Goal: Information Seeking & Learning: Learn about a topic

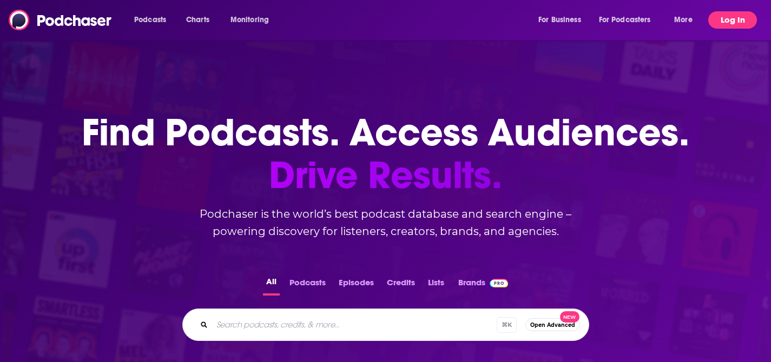
click at [743, 19] on button "Log In" at bounding box center [732, 19] width 49 height 17
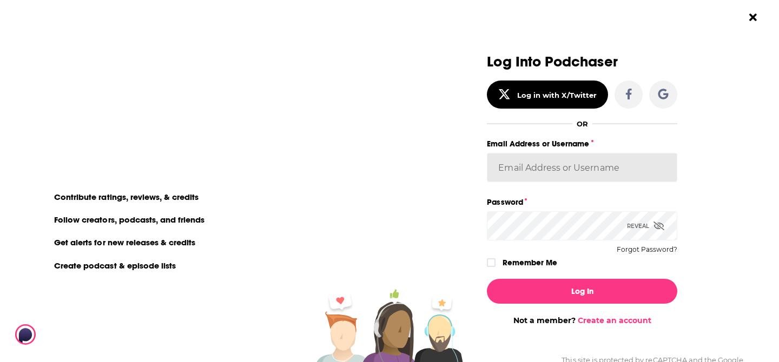
click at [562, 169] on input "Email Address or Username" at bounding box center [582, 167] width 190 height 29
type input "GaryR"
click at [653, 227] on icon "Dialog" at bounding box center [658, 226] width 11 height 9
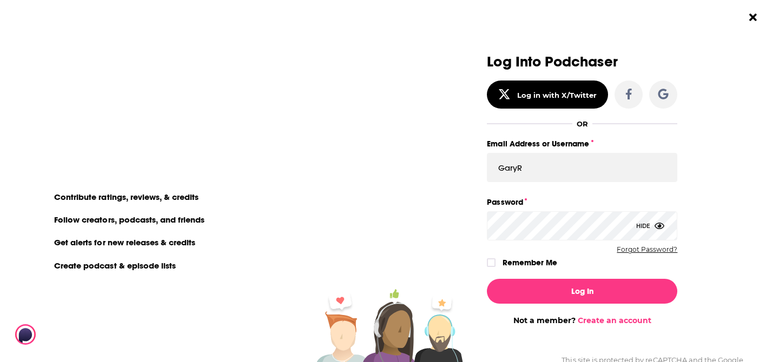
click at [642, 250] on button "Forgot Password?" at bounding box center [647, 250] width 61 height 8
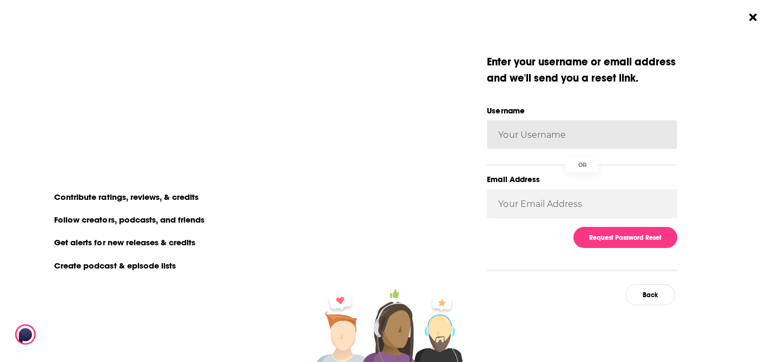
click at [530, 132] on input "Username" at bounding box center [582, 134] width 190 height 29
type input "g"
type input "GaryR"
click at [524, 240] on div "Request Password Reset" at bounding box center [582, 237] width 190 height 21
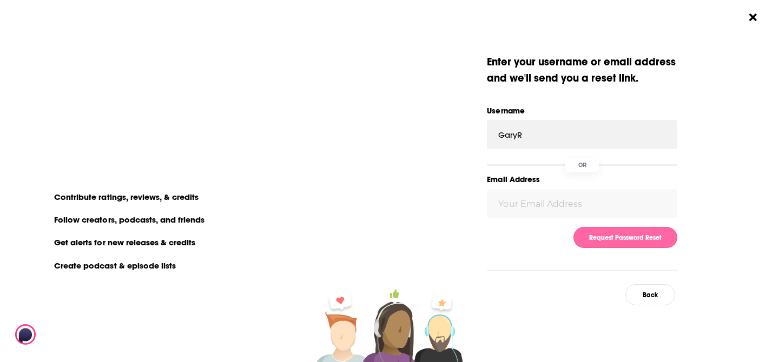
click at [621, 240] on button "Request Password Reset" at bounding box center [625, 237] width 104 height 21
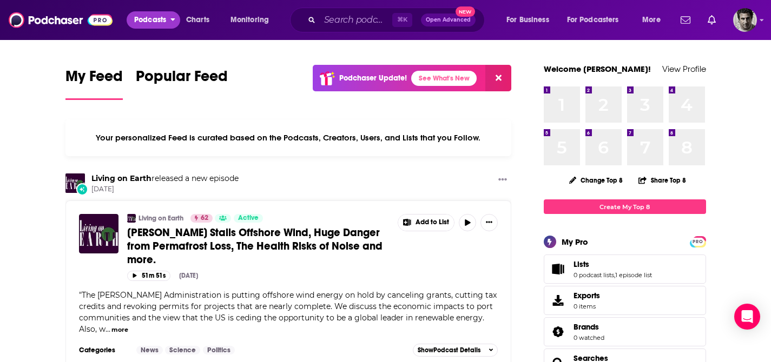
click at [167, 15] on button "Podcasts" at bounding box center [154, 19] width 54 height 17
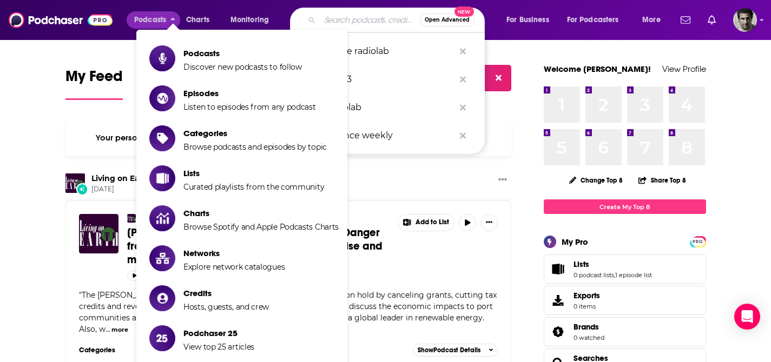
click at [350, 21] on input "Search podcasts, credits, & more..." at bounding box center [370, 19] width 100 height 17
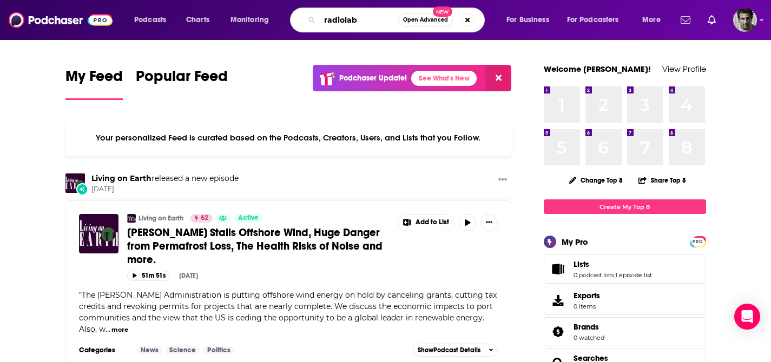
type input "radiolab"
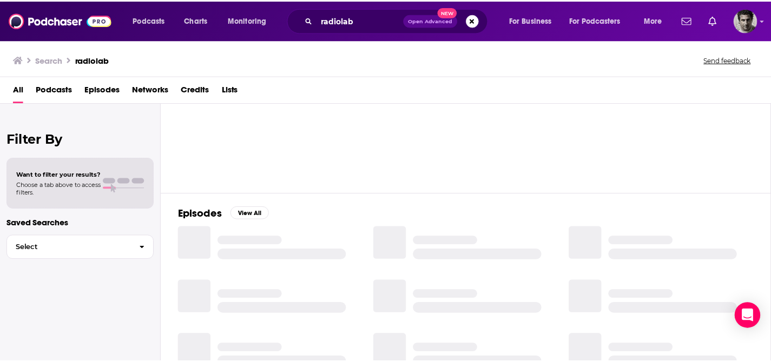
scroll to position [116, 0]
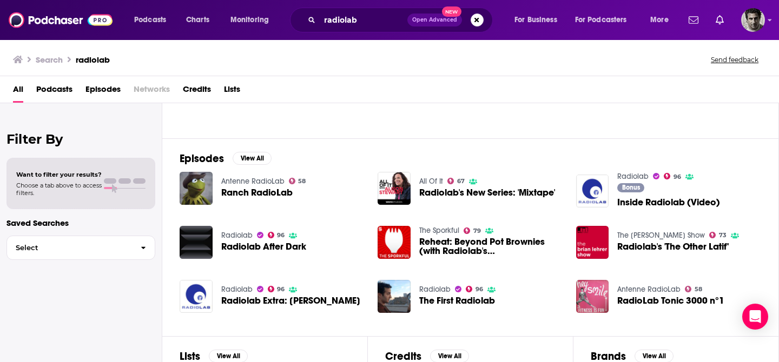
click at [232, 127] on div "Podcasts View All 96 58 70 28 + 121" at bounding box center [479, 63] width 599 height 151
click at [83, 248] on span "Select" at bounding box center [69, 247] width 125 height 7
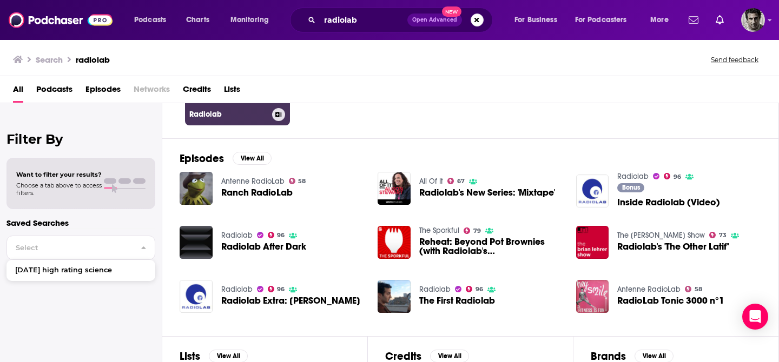
click at [221, 117] on h3 "Radiolab" at bounding box center [228, 114] width 78 height 9
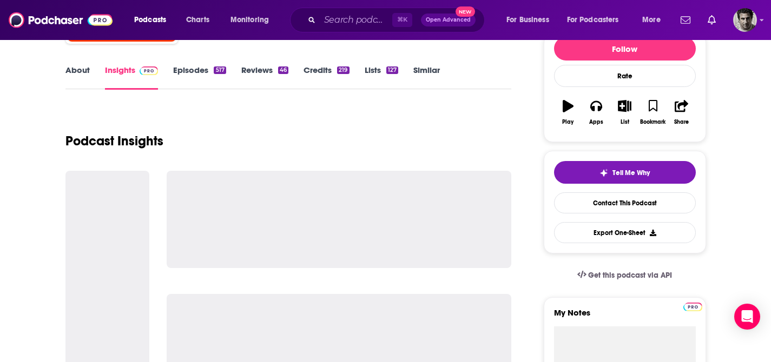
scroll to position [145, 0]
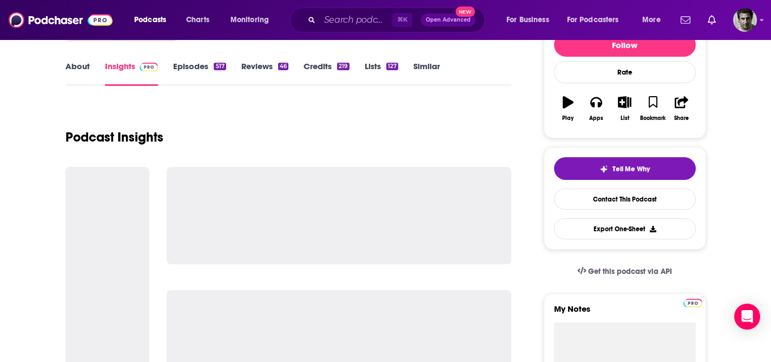
click at [200, 62] on link "Episodes 517" at bounding box center [199, 73] width 52 height 25
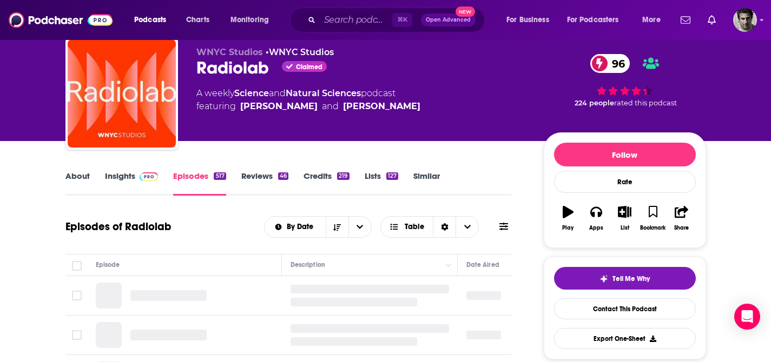
scroll to position [180, 0]
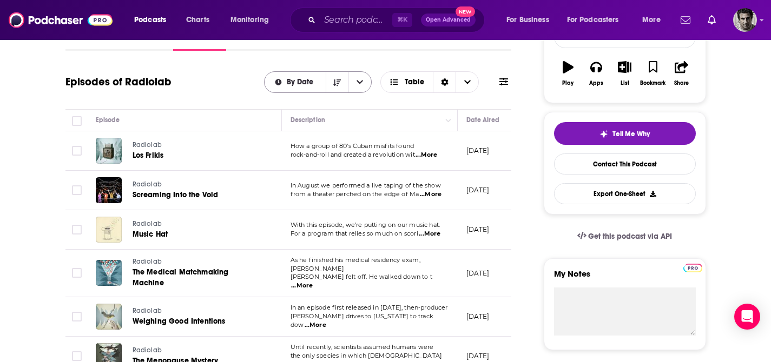
click at [359, 84] on icon "open menu" at bounding box center [359, 82] width 6 height 8
click at [359, 84] on icon "close menu" at bounding box center [359, 82] width 6 height 8
click at [343, 82] on button "Sort Direction" at bounding box center [337, 82] width 23 height 21
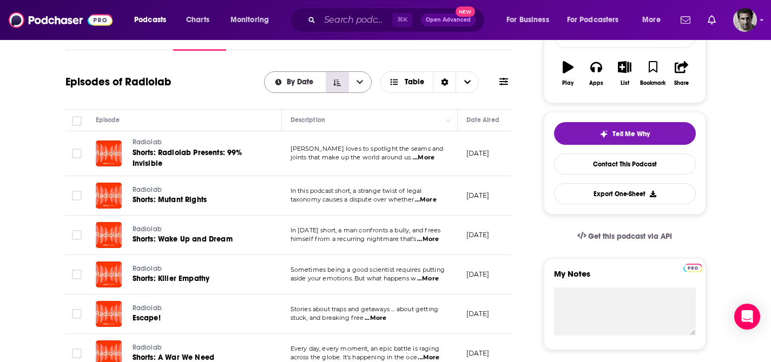
click at [341, 82] on button "Sort Direction" at bounding box center [337, 82] width 23 height 21
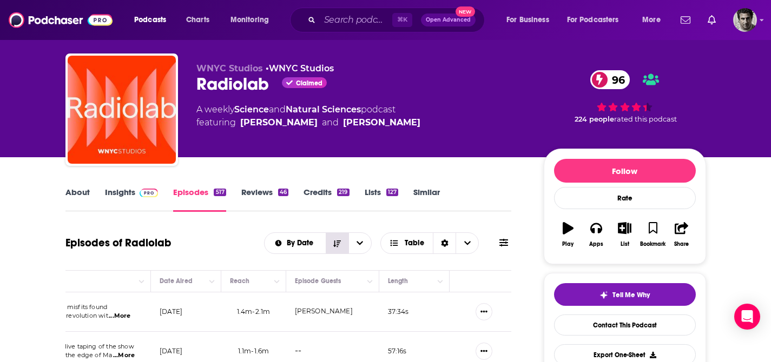
scroll to position [0, 0]
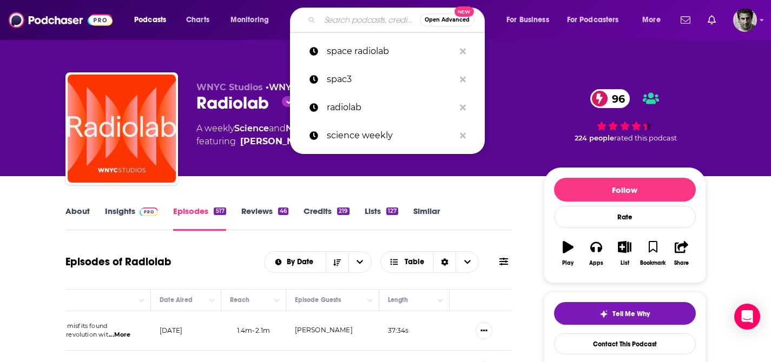
click at [323, 22] on input "Search podcasts, credits, & more..." at bounding box center [370, 19] width 100 height 17
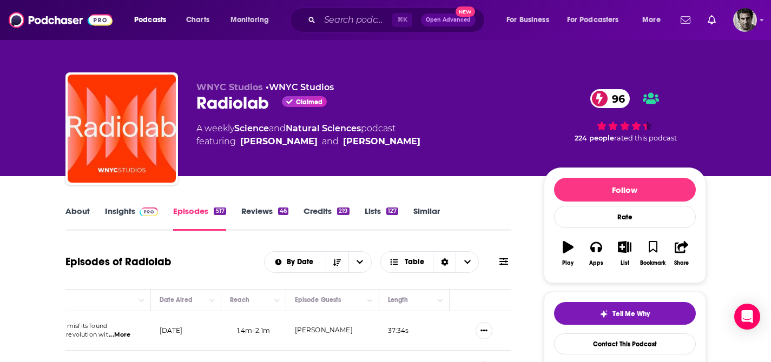
click at [205, 48] on div "WNYC Studios • WNYC Studios Radiolab Claimed 96 A weekly Science and Natural Sc…" at bounding box center [385, 88] width 692 height 176
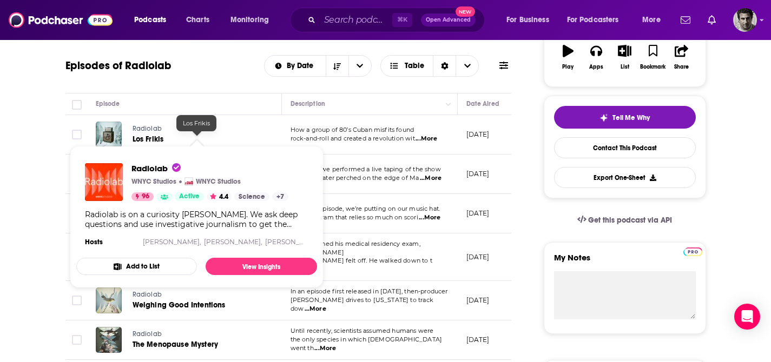
scroll to position [197, 0]
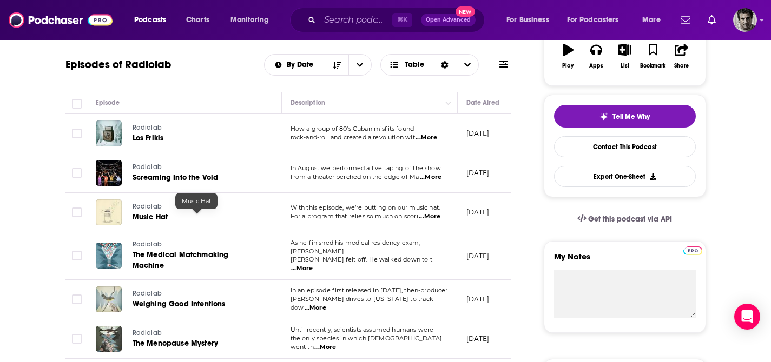
click at [150, 215] on span "Music Hat" at bounding box center [151, 217] width 36 height 9
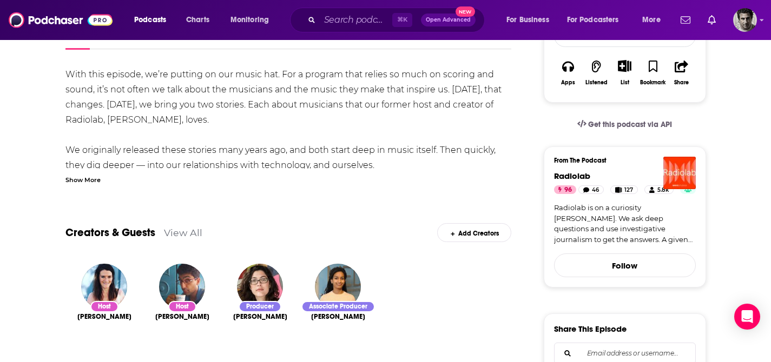
scroll to position [178, 0]
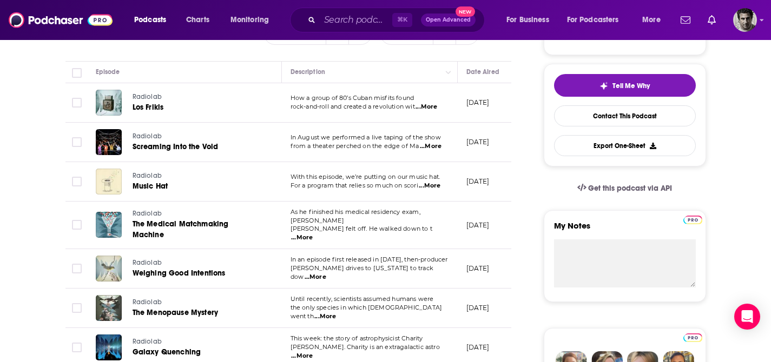
scroll to position [219, 0]
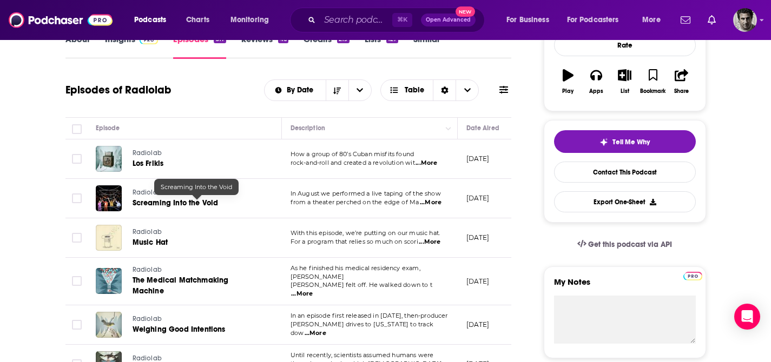
scroll to position [27, 0]
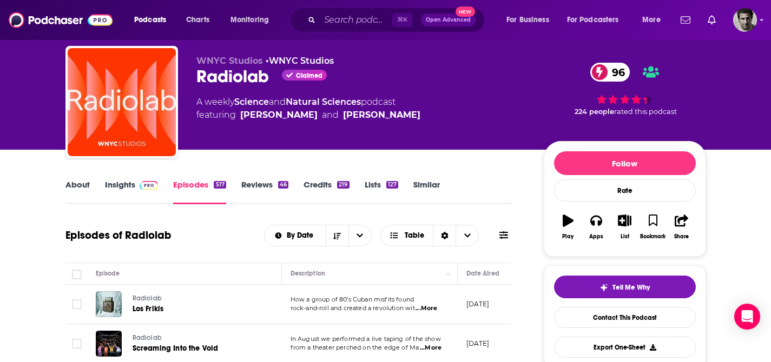
click at [118, 186] on link "Insights" at bounding box center [132, 192] width 54 height 25
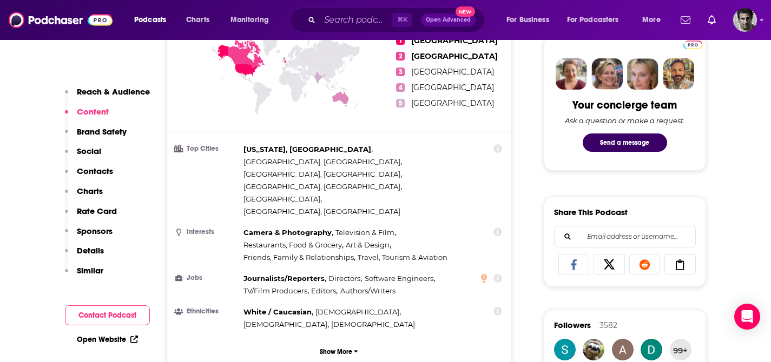
scroll to position [521, 0]
click at [105, 131] on p "Brand Safety" at bounding box center [102, 132] width 50 height 10
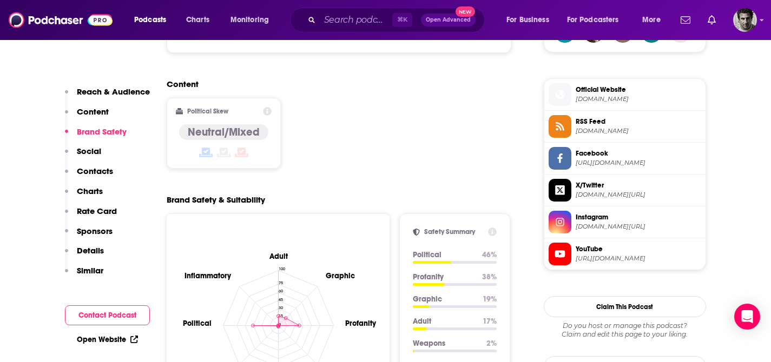
scroll to position [855, 0]
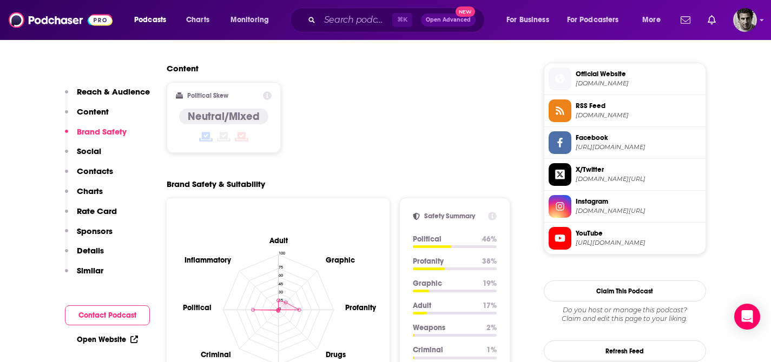
click at [101, 210] on p "Rate Card" at bounding box center [97, 211] width 40 height 10
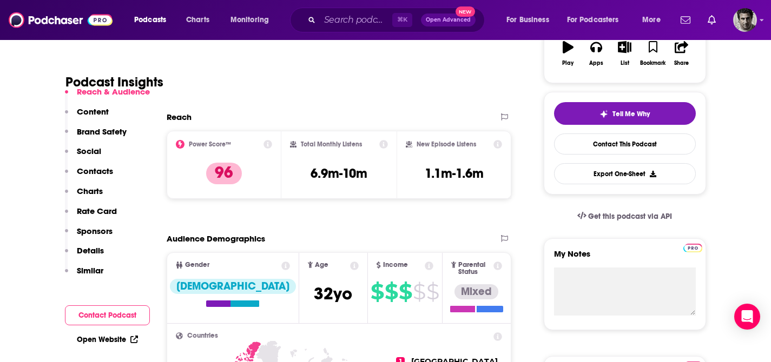
scroll to position [201, 0]
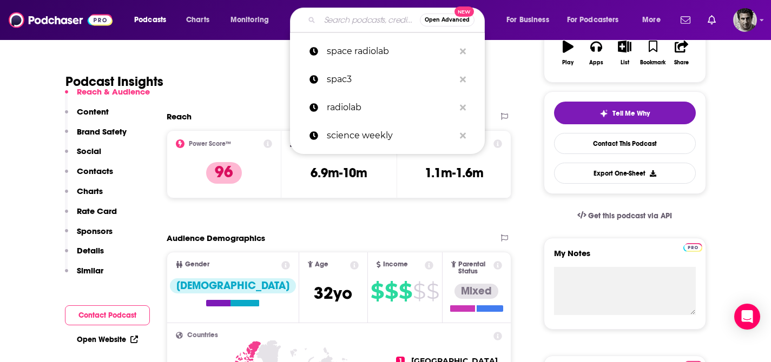
click at [347, 21] on input "Search podcasts, credits, & more..." at bounding box center [370, 19] width 100 height 17
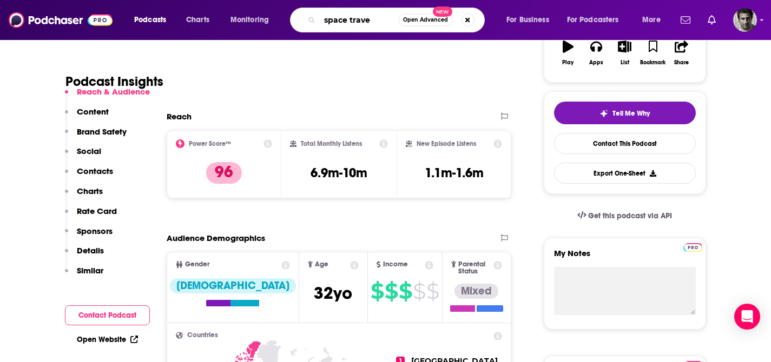
type input "space travel"
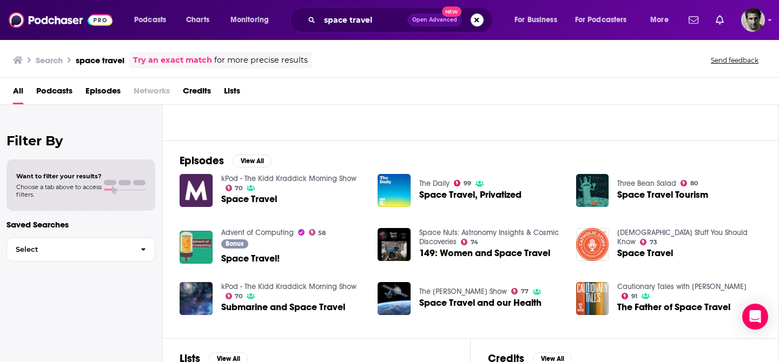
scroll to position [128, 0]
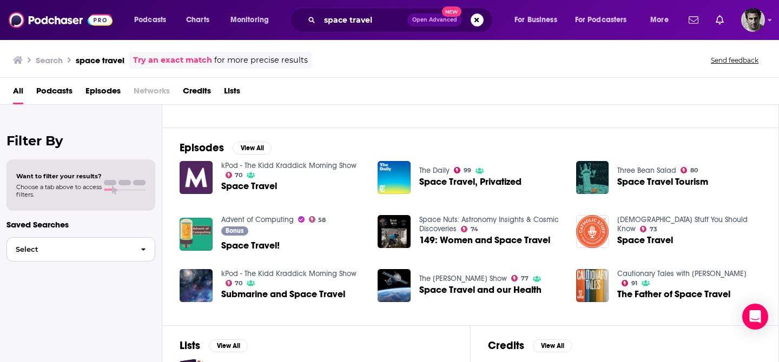
click at [104, 248] on span "Select" at bounding box center [69, 249] width 125 height 7
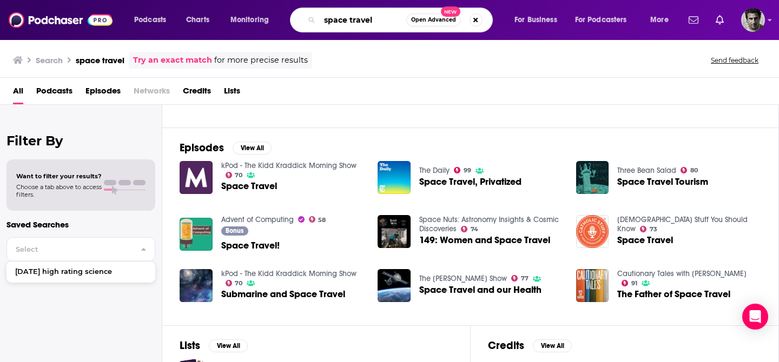
drag, startPoint x: 391, startPoint y: 18, endPoint x: 307, endPoint y: 18, distance: 83.8
click at [307, 18] on div "space travel Open Advanced New" at bounding box center [391, 20] width 203 height 25
type input "space"
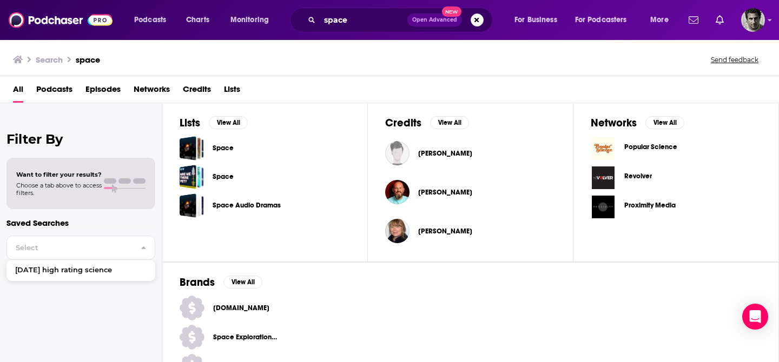
scroll to position [414, 0]
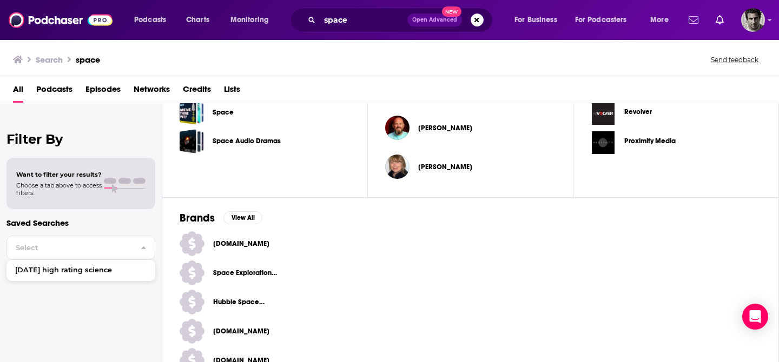
click at [52, 91] on span "Podcasts" at bounding box center [54, 92] width 36 height 22
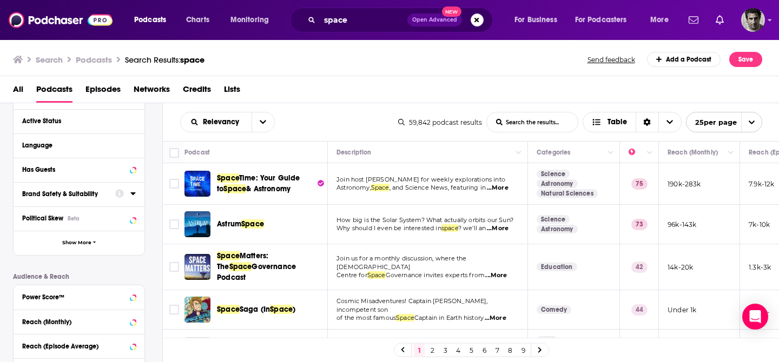
scroll to position [114, 0]
click at [107, 90] on span "Episodes" at bounding box center [102, 92] width 35 height 22
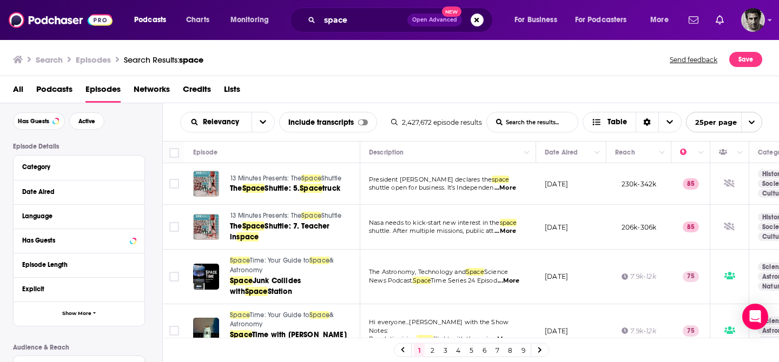
scroll to position [45, 0]
click at [81, 169] on div "Category" at bounding box center [72, 166] width 101 height 8
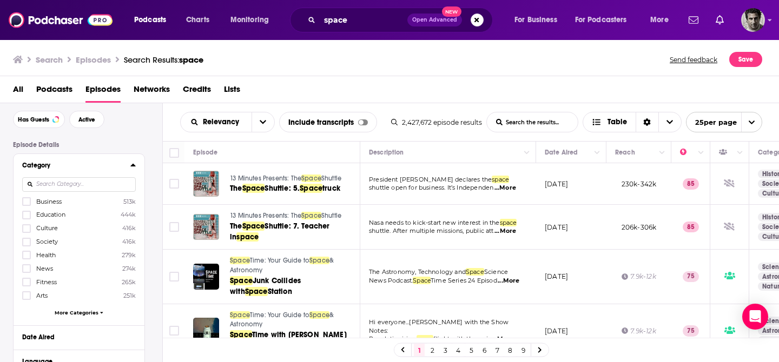
click at [80, 187] on input at bounding box center [79, 184] width 114 height 15
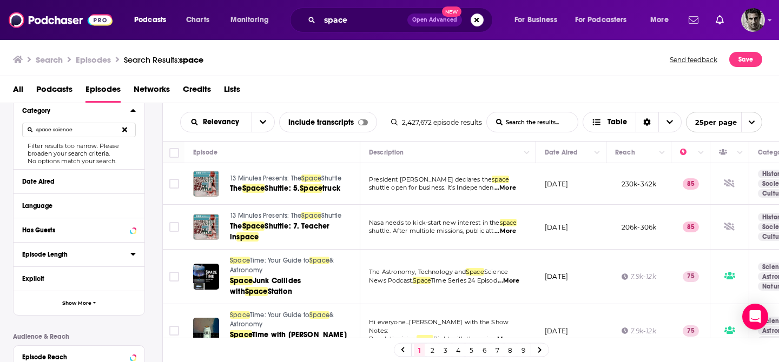
scroll to position [106, 0]
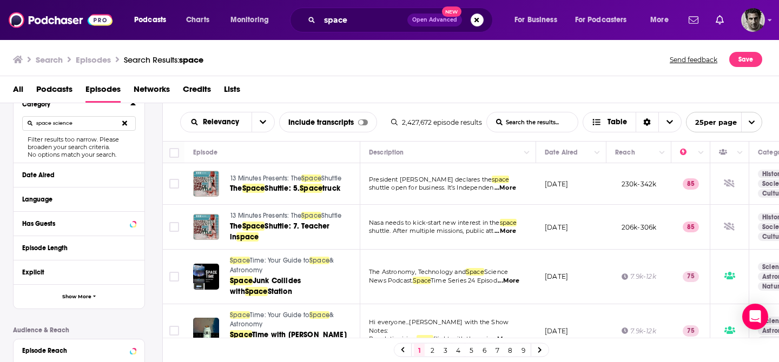
type input "space science"
click at [68, 183] on div "Date Aired" at bounding box center [79, 175] width 131 height 24
click at [134, 175] on icon at bounding box center [132, 175] width 5 height 3
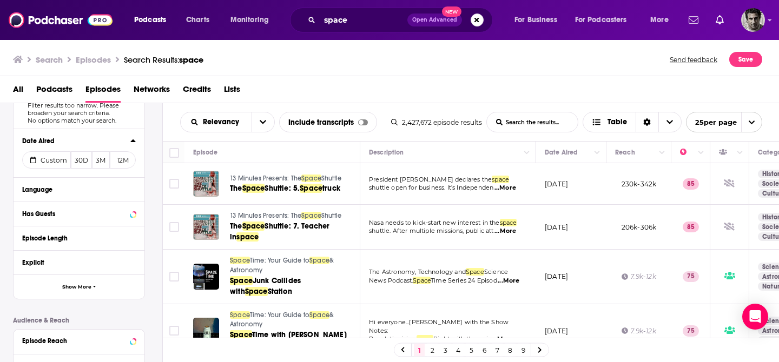
scroll to position [150, 0]
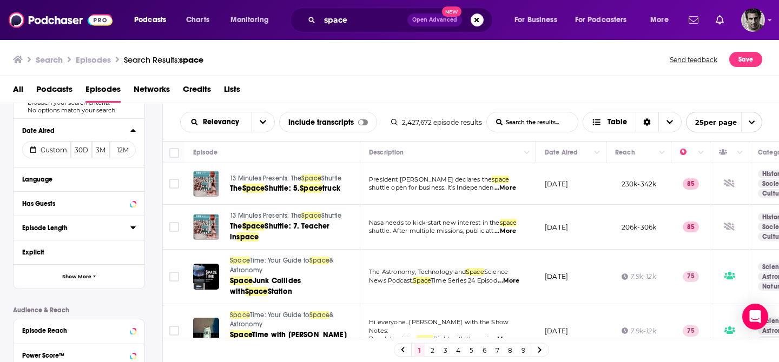
click at [92, 232] on div "Episode Length" at bounding box center [72, 228] width 101 height 8
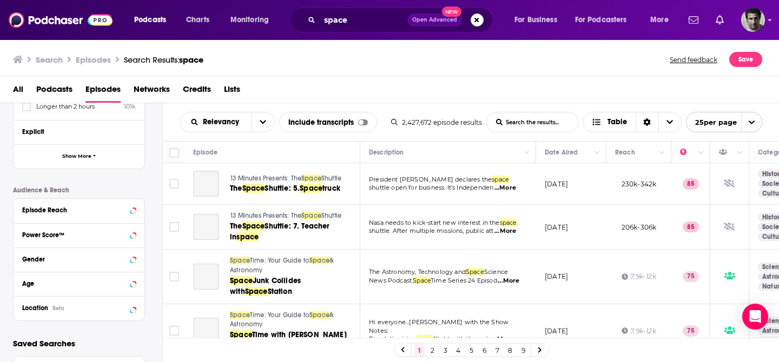
scroll to position [238, 0]
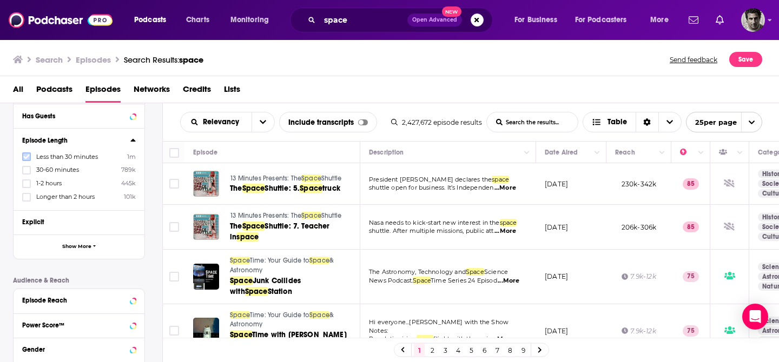
click at [28, 160] on icon at bounding box center [26, 157] width 6 height 6
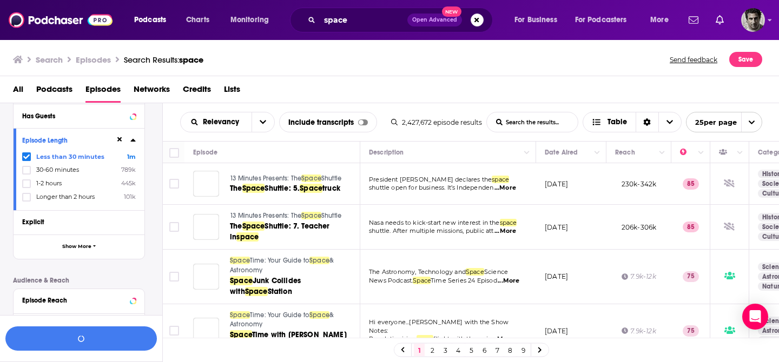
scroll to position [264, 0]
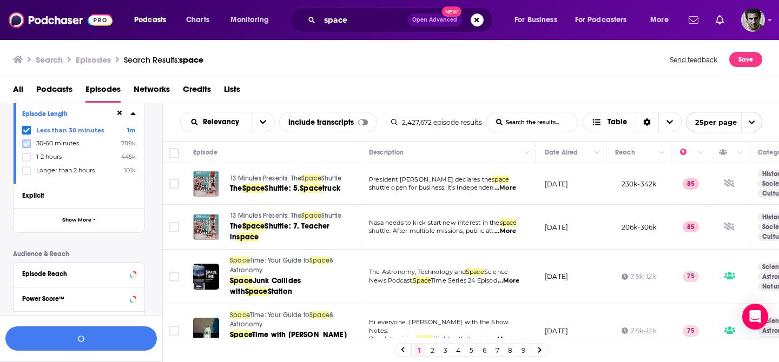
click at [30, 145] on label at bounding box center [26, 144] width 9 height 9
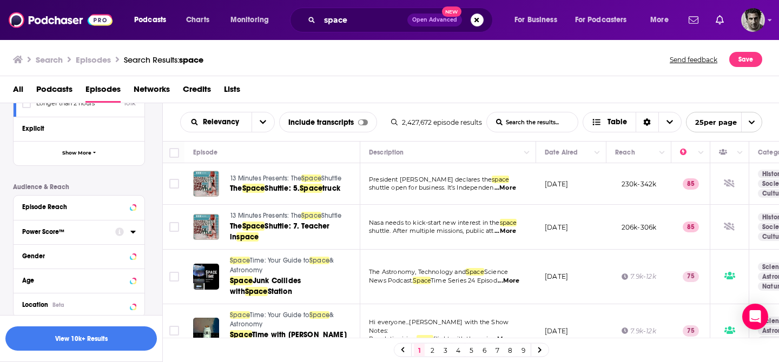
click at [97, 228] on button "Power Score™" at bounding box center [68, 232] width 93 height 14
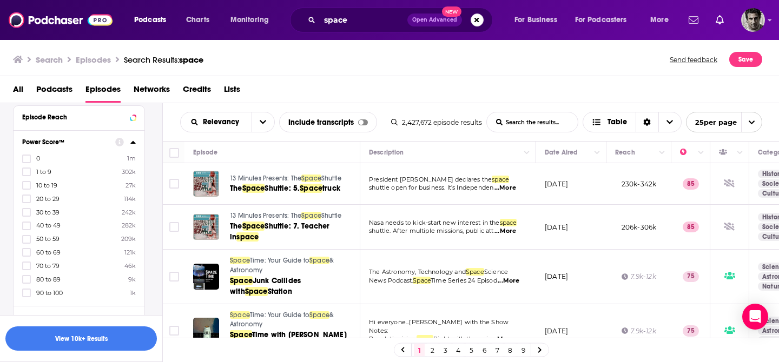
scroll to position [439, 0]
click at [29, 246] on icon at bounding box center [26, 249] width 6 height 6
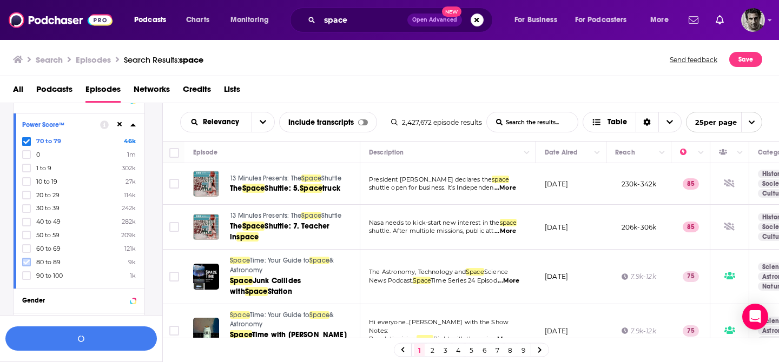
click at [28, 259] on icon at bounding box center [26, 262] width 6 height 6
click at [26, 275] on icon at bounding box center [26, 276] width 6 height 5
drag, startPoint x: 25, startPoint y: 141, endPoint x: 140, endPoint y: 164, distance: 116.5
click at [25, 141] on icon at bounding box center [26, 141] width 6 height 6
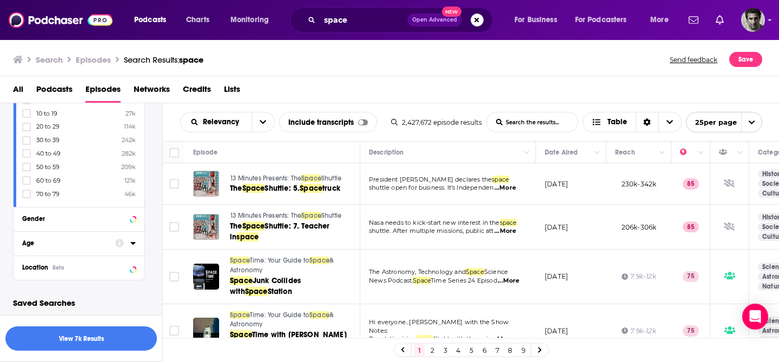
click at [96, 241] on div "Age" at bounding box center [65, 244] width 86 height 8
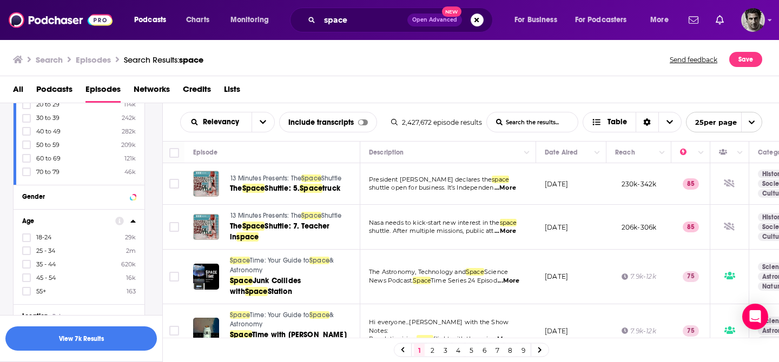
scroll to position [558, 0]
click at [28, 234] on icon at bounding box center [26, 236] width 6 height 5
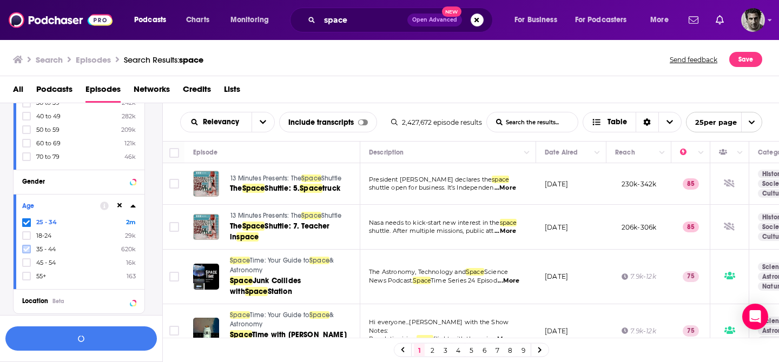
click at [27, 247] on icon at bounding box center [26, 249] width 6 height 5
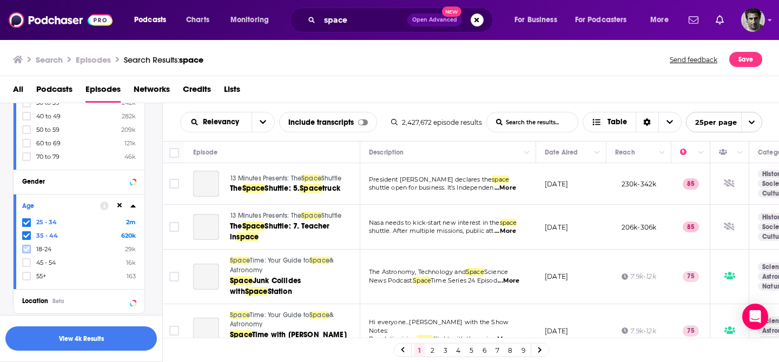
click at [27, 249] on icon at bounding box center [26, 249] width 6 height 6
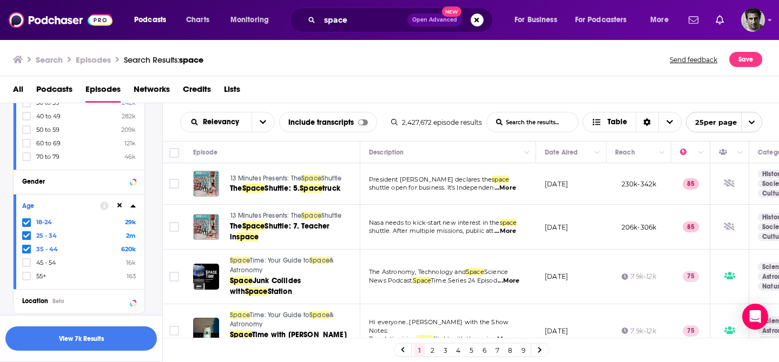
click at [26, 222] on icon at bounding box center [26, 222] width 6 height 5
click at [29, 247] on icon at bounding box center [26, 249] width 6 height 6
click at [29, 261] on icon at bounding box center [26, 263] width 6 height 5
click at [93, 338] on button "View 7k Results" at bounding box center [80, 339] width 151 height 24
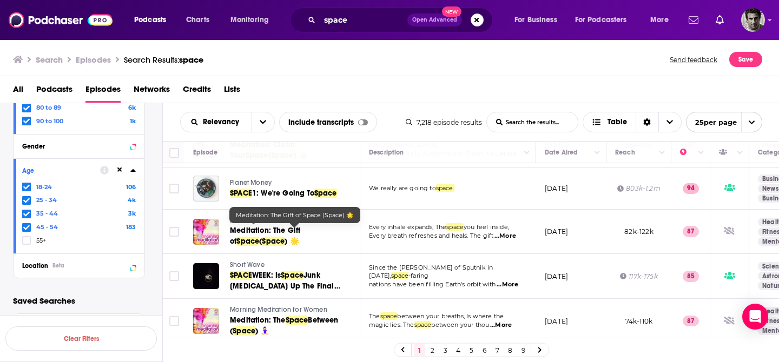
scroll to position [455, 0]
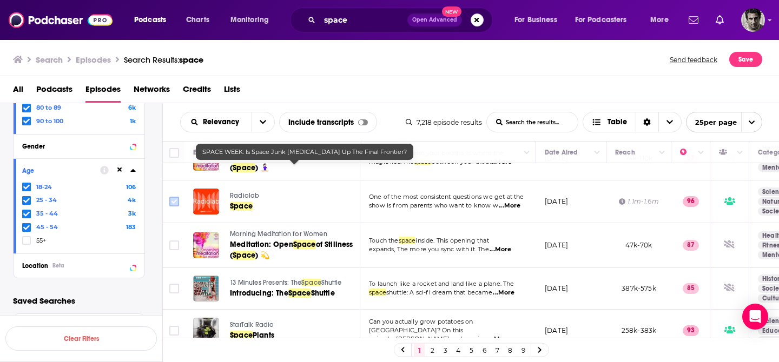
click at [175, 204] on input "Toggle select row" at bounding box center [174, 202] width 10 height 10
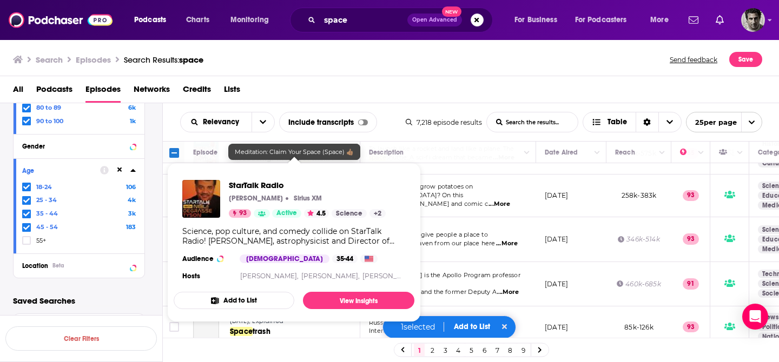
scroll to position [593, 0]
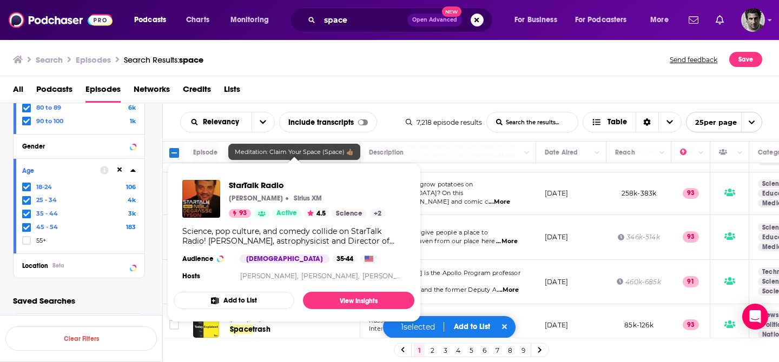
click at [163, 242] on td at bounding box center [174, 237] width 22 height 45
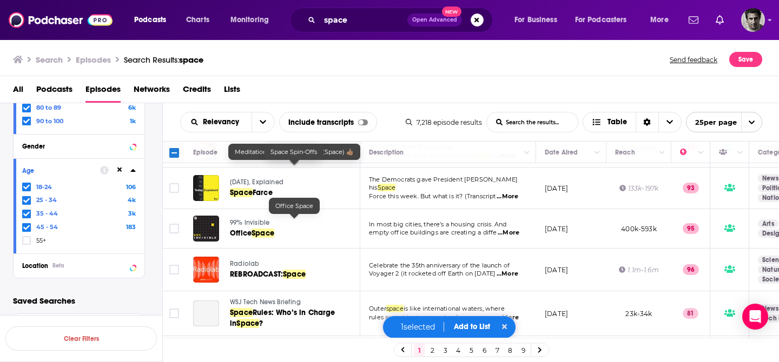
scroll to position [905, 0]
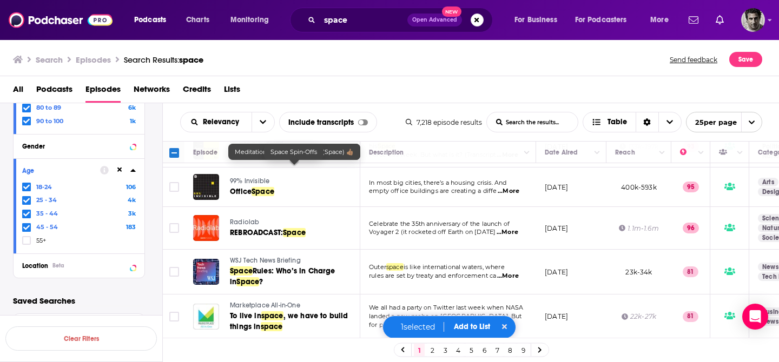
click at [175, 223] on input "Toggle select row" at bounding box center [174, 228] width 10 height 10
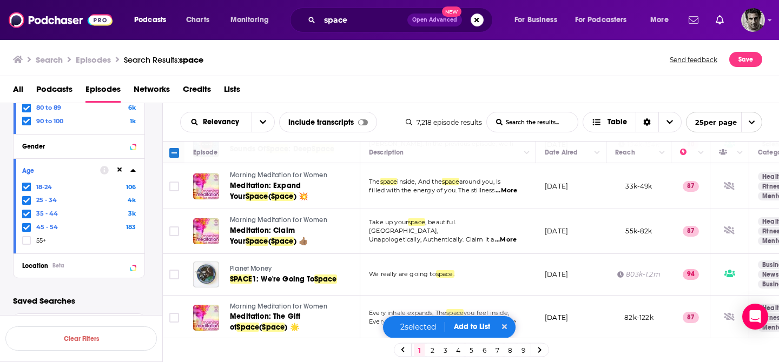
scroll to position [0, 0]
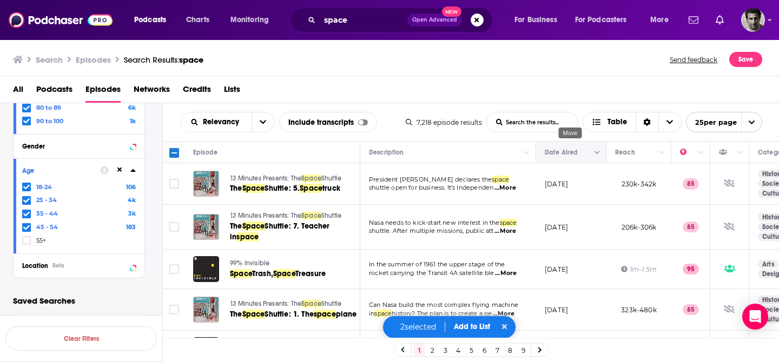
click at [590, 156] on button "Move" at bounding box center [570, 152] width 52 height 13
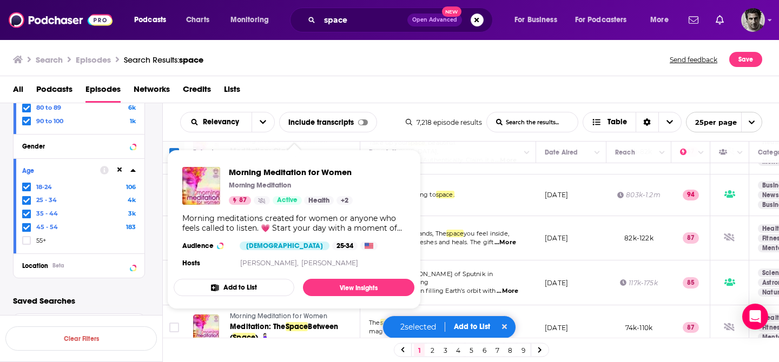
scroll to position [337, 0]
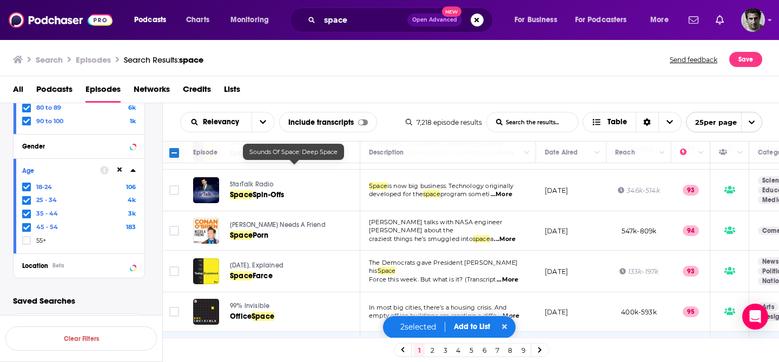
scroll to position [905, 0]
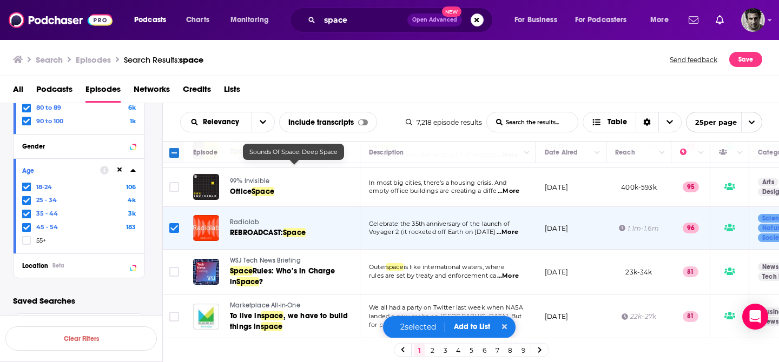
click at [433, 354] on link "2" at bounding box center [432, 350] width 11 height 13
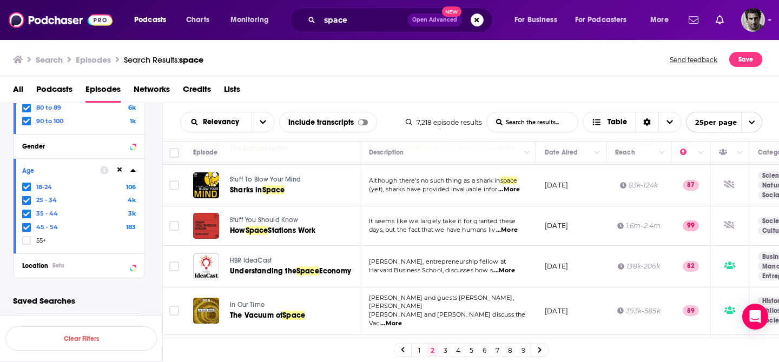
scroll to position [891, 0]
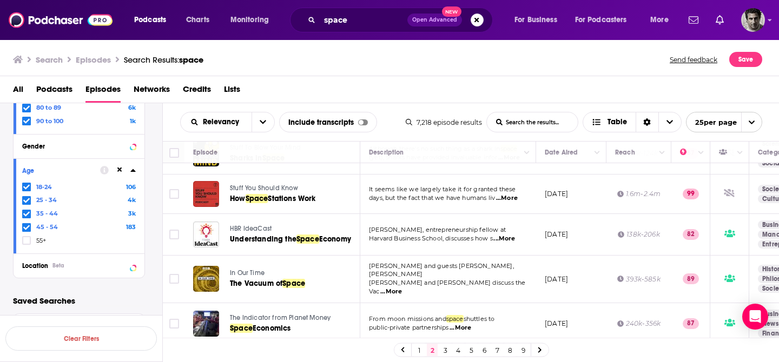
click at [444, 349] on link "3" at bounding box center [445, 350] width 11 height 13
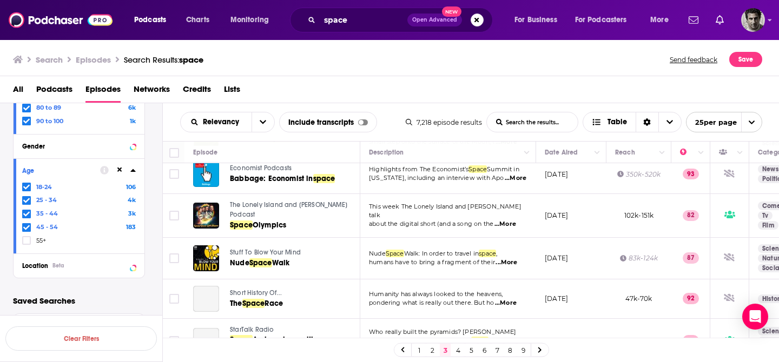
scroll to position [587, 0]
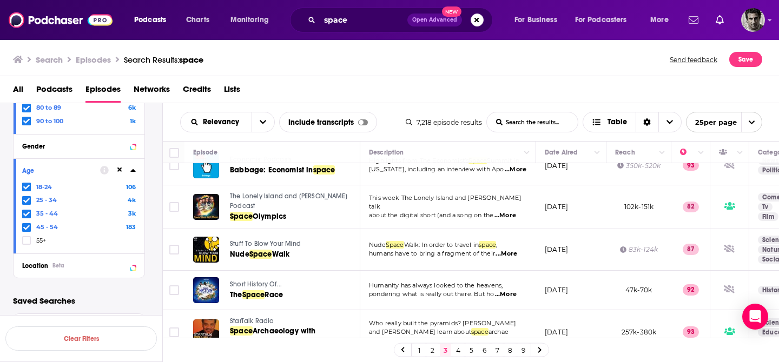
click at [46, 85] on span "Podcasts" at bounding box center [54, 92] width 36 height 22
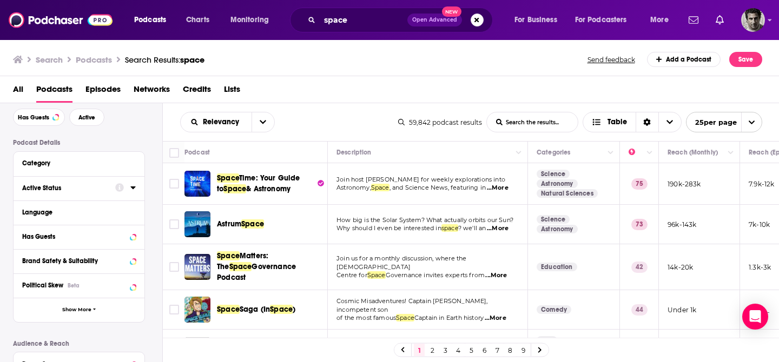
scroll to position [49, 0]
click at [45, 164] on div "Category" at bounding box center [72, 162] width 101 height 8
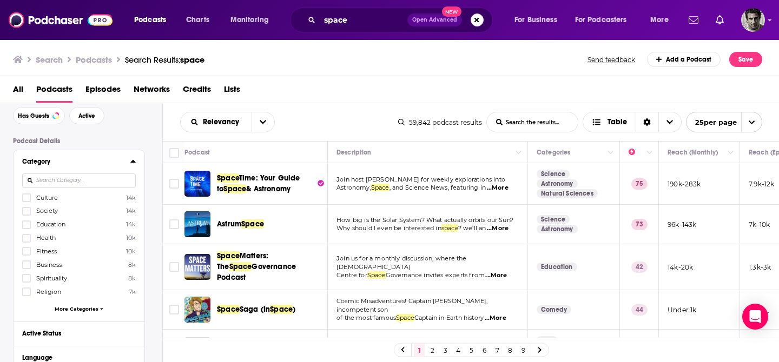
click at [48, 180] on input at bounding box center [79, 181] width 114 height 15
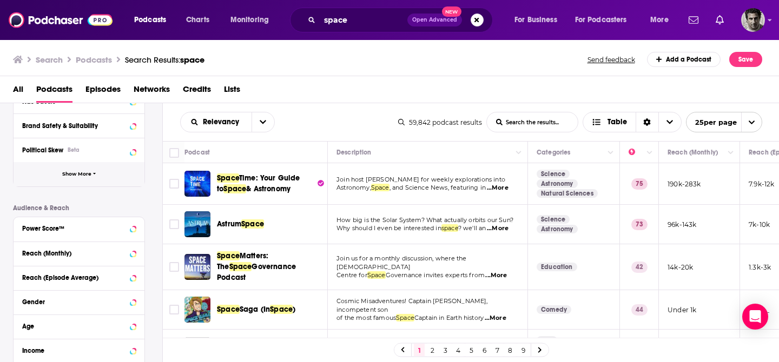
scroll to position [296, 0]
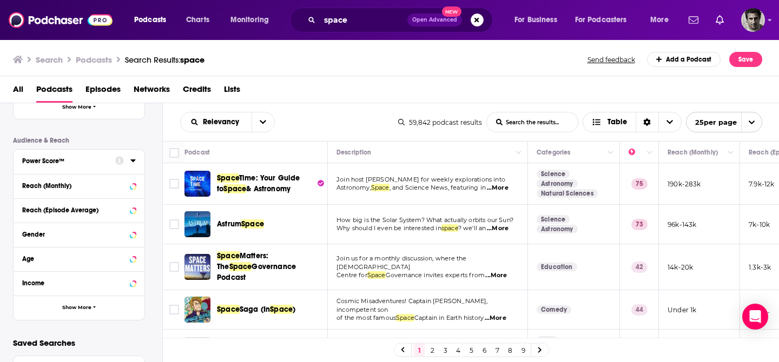
type input "space science"
click at [73, 164] on div "Power Score™" at bounding box center [65, 161] width 86 height 8
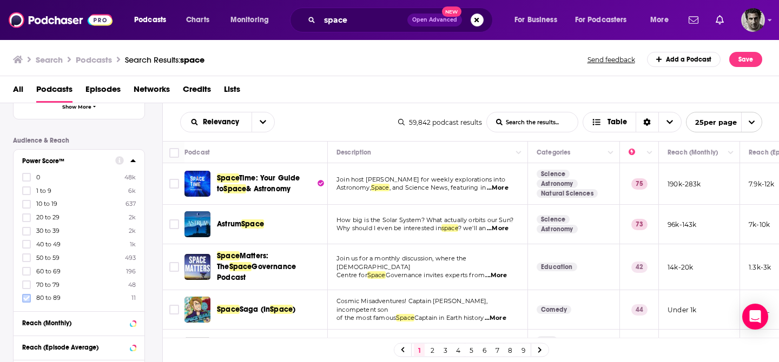
click at [28, 299] on icon at bounding box center [26, 298] width 6 height 6
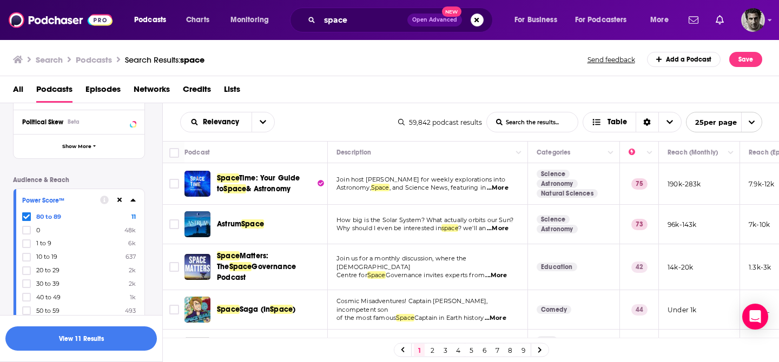
scroll to position [341, 0]
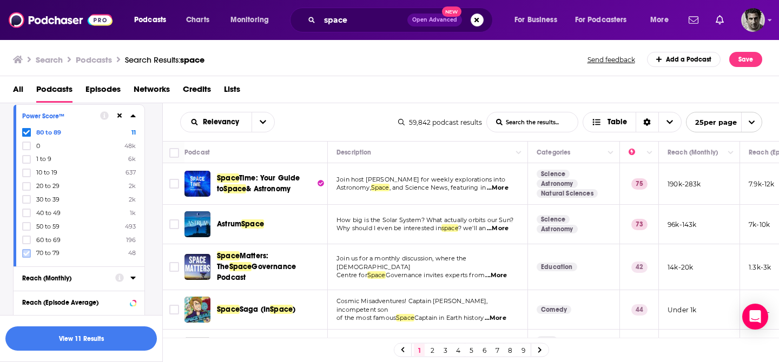
click at [29, 253] on icon at bounding box center [26, 253] width 6 height 6
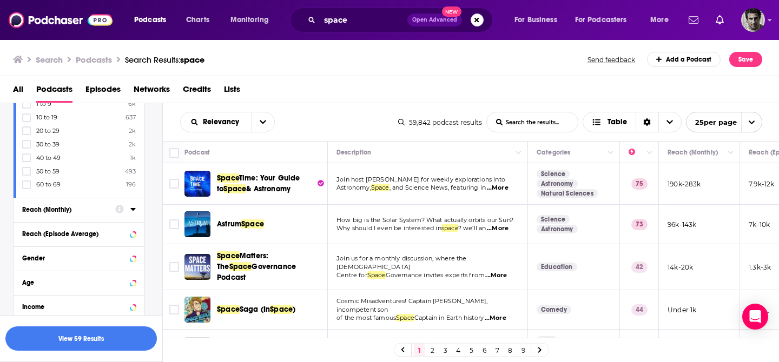
scroll to position [412, 0]
click at [77, 276] on div "Age" at bounding box center [65, 280] width 86 height 8
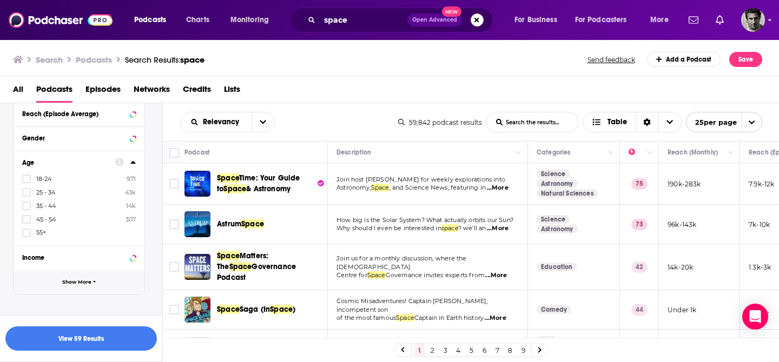
scroll to position [544, 0]
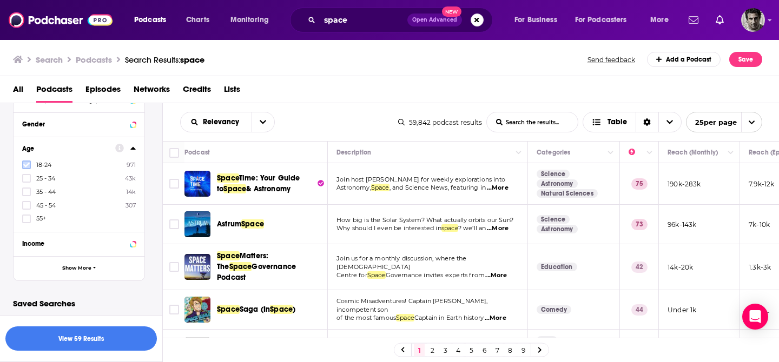
click at [30, 163] on label at bounding box center [26, 165] width 9 height 9
click at [28, 175] on icon at bounding box center [26, 178] width 6 height 6
click at [25, 195] on div "18-24 971 25 - 34 43k 35 - 44 14k 45 - 54 307 55+" at bounding box center [79, 192] width 114 height 63
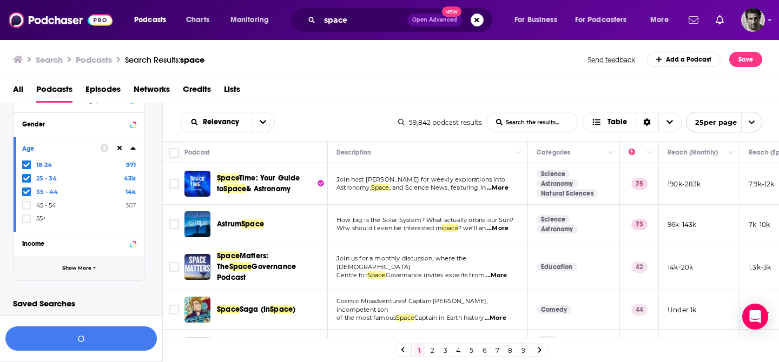
drag, startPoint x: 26, startPoint y: 200, endPoint x: 45, endPoint y: 265, distance: 68.1
click at [26, 202] on icon at bounding box center [26, 205] width 6 height 6
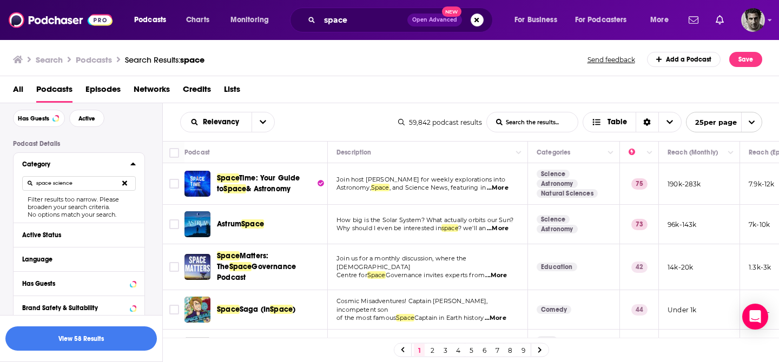
scroll to position [74, 0]
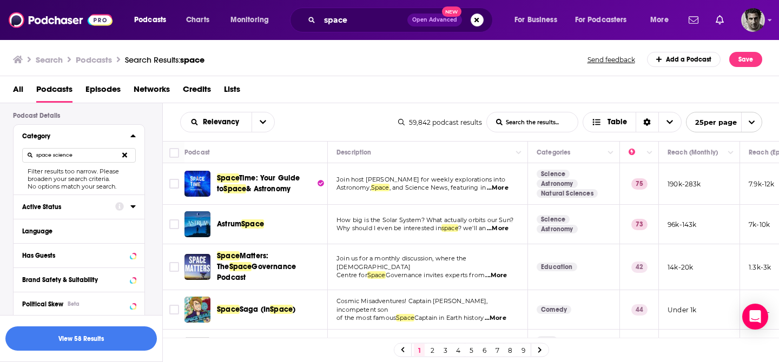
click at [119, 207] on icon at bounding box center [119, 206] width 9 height 9
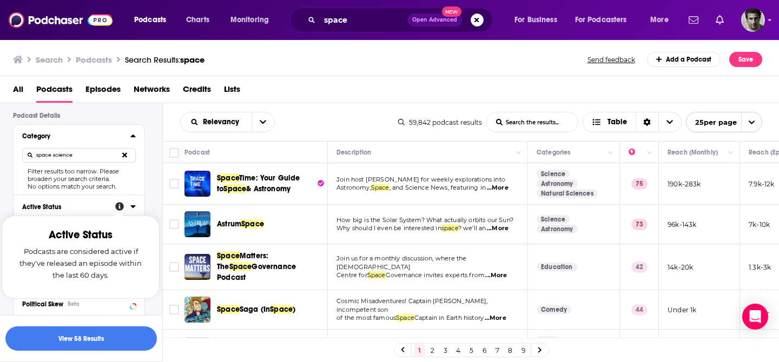
click at [74, 203] on div "Active Status" at bounding box center [65, 207] width 86 height 8
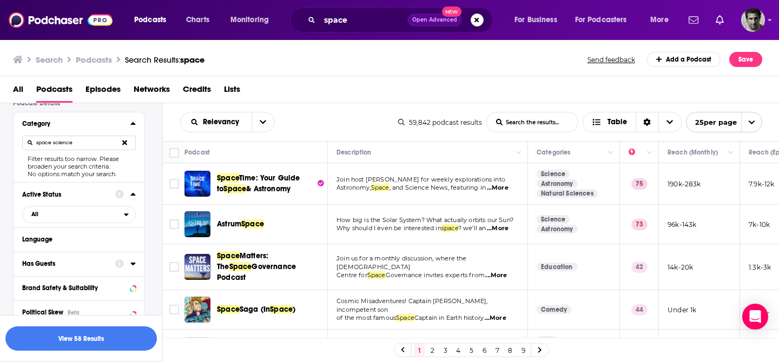
scroll to position [87, 0]
click at [130, 217] on div "open menu" at bounding box center [129, 214] width 11 height 8
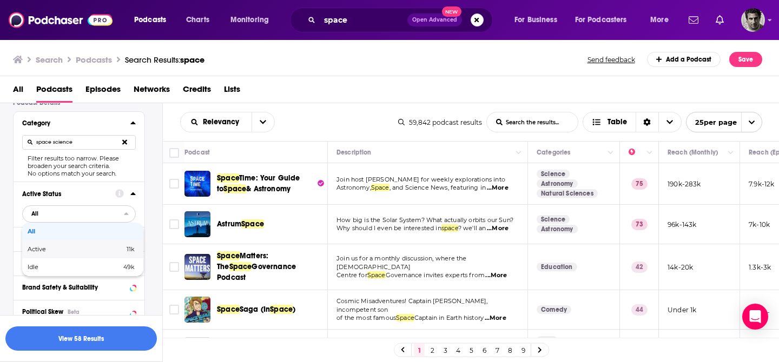
drag, startPoint x: 82, startPoint y: 253, endPoint x: 85, endPoint y: 243, distance: 10.3
click at [82, 253] on span "Active" at bounding box center [56, 250] width 57 height 6
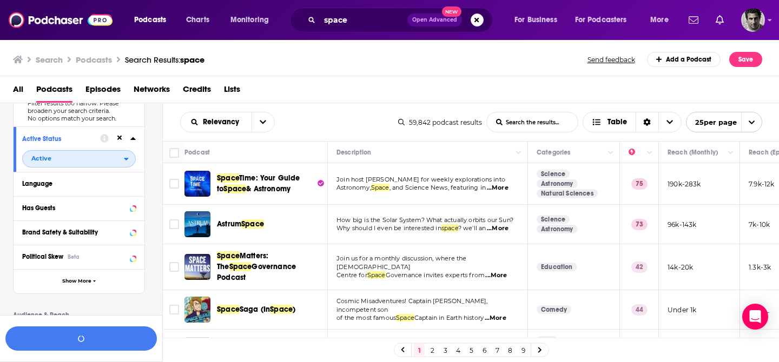
scroll to position [143, 0]
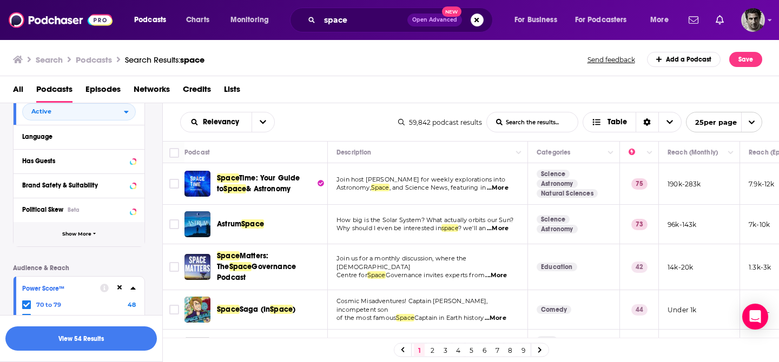
click at [85, 235] on span "Show More" at bounding box center [76, 234] width 29 height 6
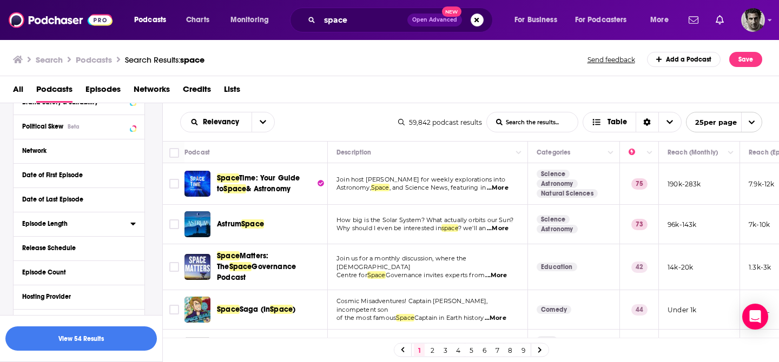
scroll to position [274, 0]
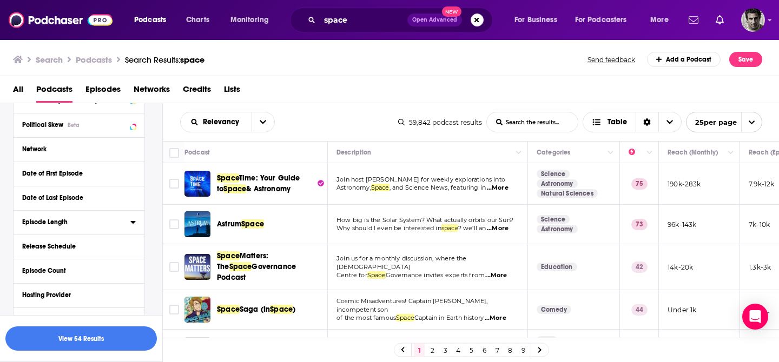
click at [65, 226] on div "Episode Length" at bounding box center [72, 223] width 101 height 8
click at [26, 239] on icon at bounding box center [26, 239] width 6 height 6
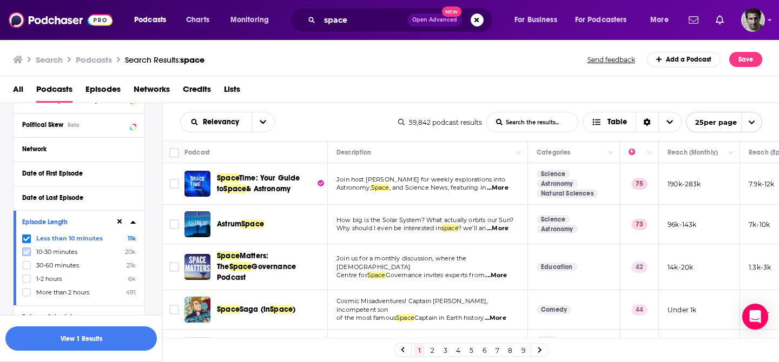
click at [27, 252] on icon at bounding box center [26, 252] width 6 height 6
click at [29, 264] on icon at bounding box center [26, 265] width 6 height 5
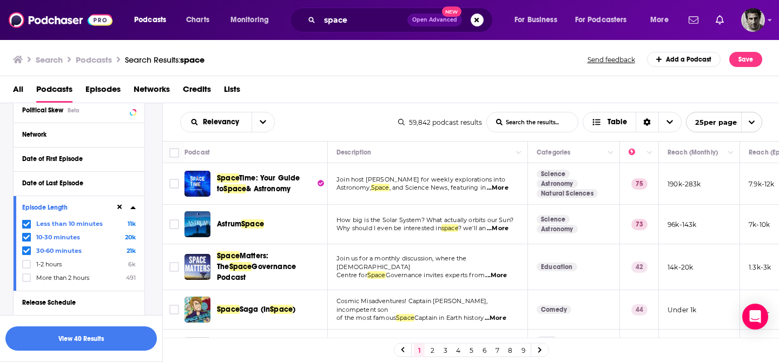
scroll to position [293, 0]
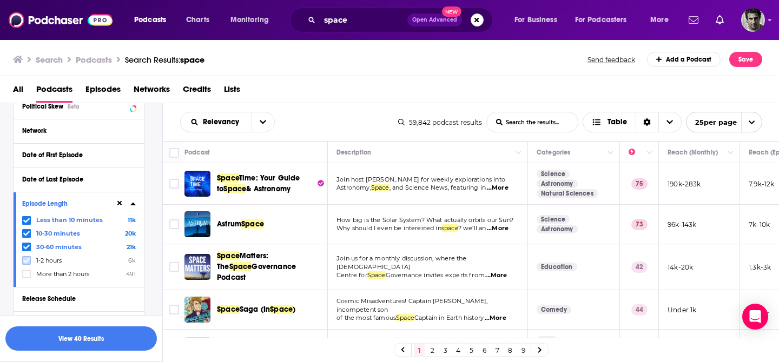
click at [28, 261] on icon at bounding box center [26, 260] width 6 height 6
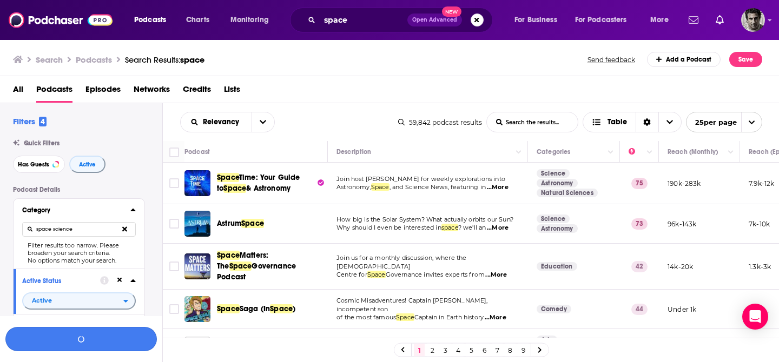
scroll to position [293, 0]
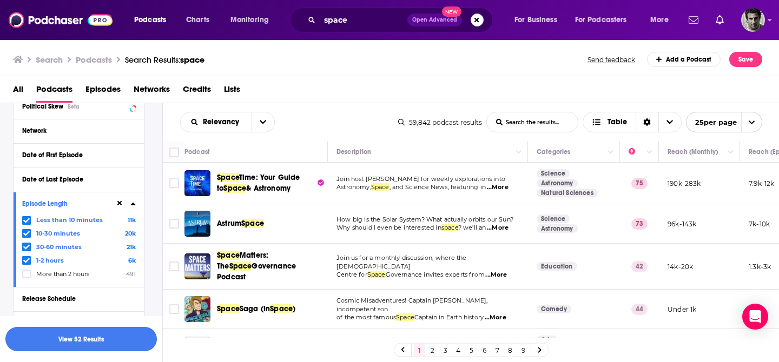
click at [101, 339] on button "View 52 Results" at bounding box center [80, 339] width 151 height 24
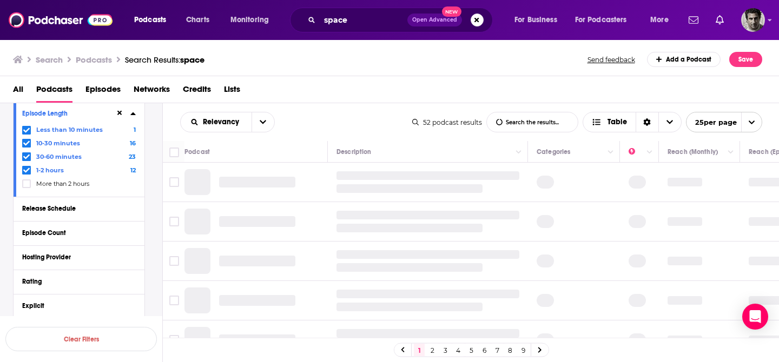
scroll to position [293, 0]
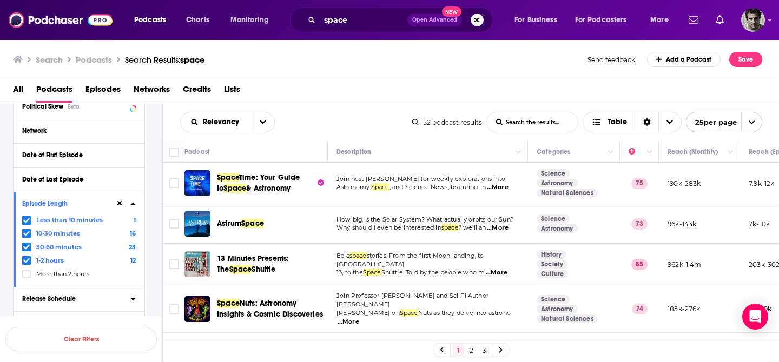
click at [109, 299] on div "Release Schedule" at bounding box center [72, 299] width 101 height 8
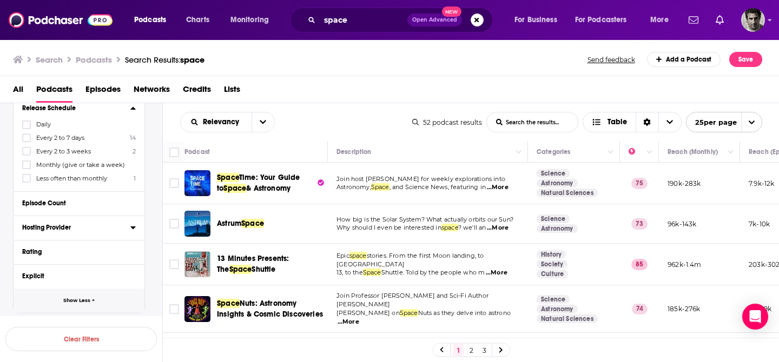
scroll to position [521, 0]
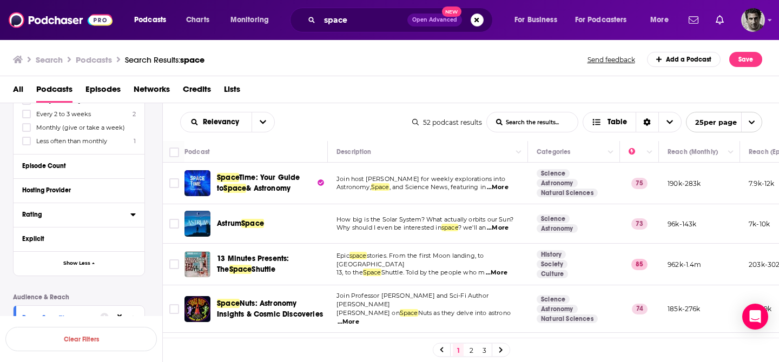
click at [50, 211] on div "Rating" at bounding box center [72, 215] width 101 height 8
click at [107, 231] on span "Any Rating" at bounding box center [73, 235] width 101 height 14
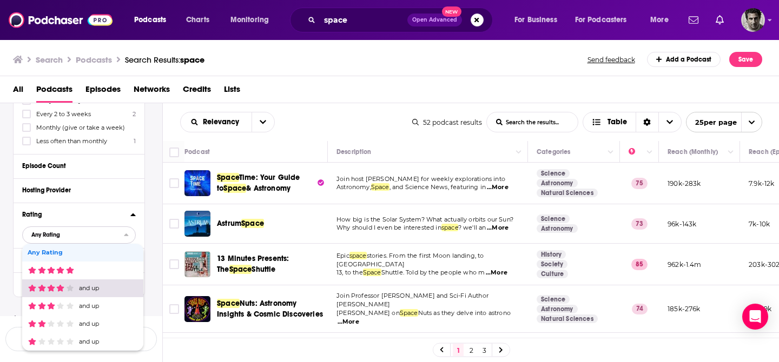
click at [65, 286] on span "filter dropdown" at bounding box center [69, 288] width 9 height 7
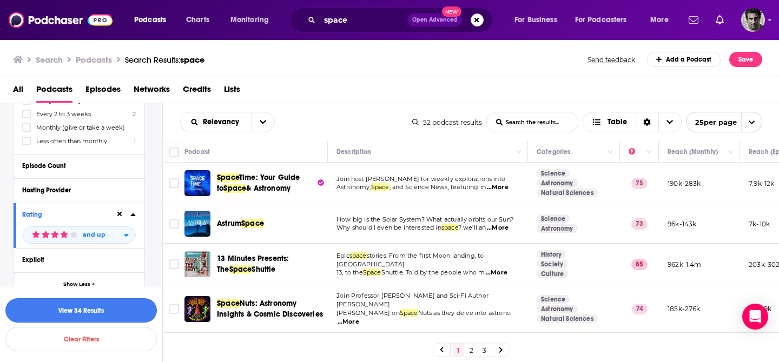
click at [92, 308] on button "View 34 Results" at bounding box center [80, 311] width 151 height 24
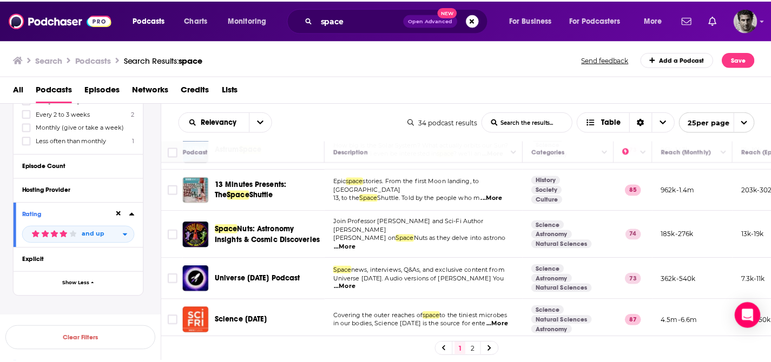
scroll to position [55, 0]
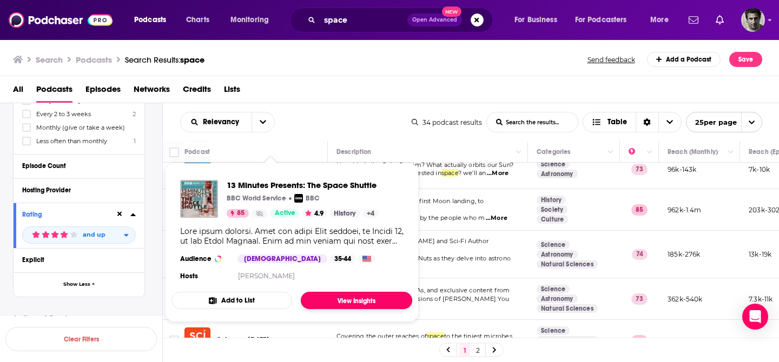
click at [336, 303] on link "View Insights" at bounding box center [356, 300] width 111 height 17
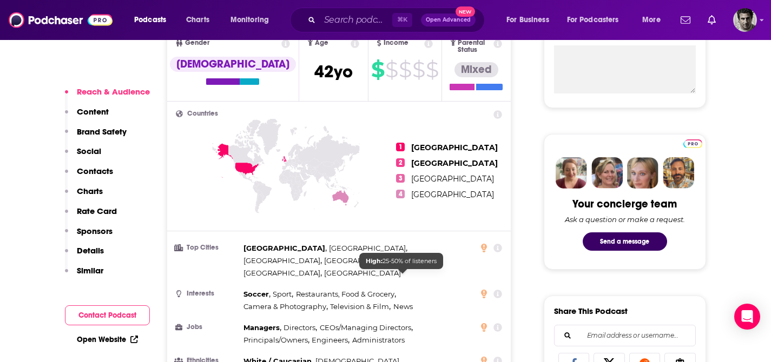
scroll to position [56, 0]
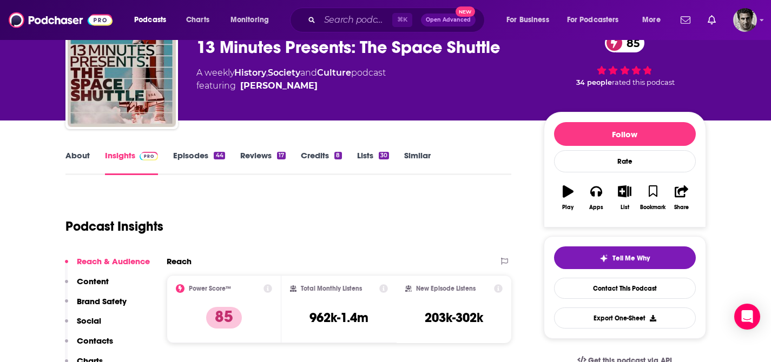
click at [569, 197] on icon "button" at bounding box center [567, 192] width 11 height 12
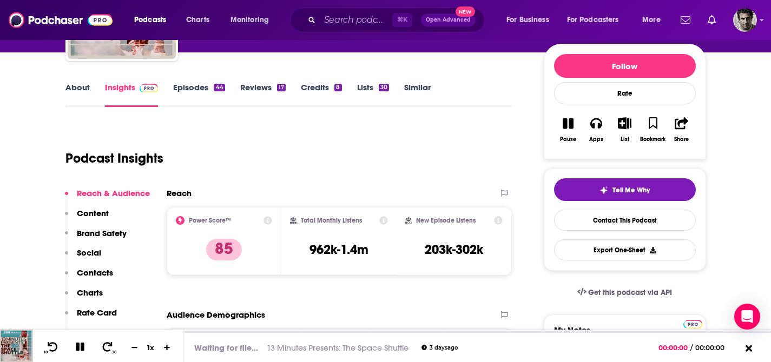
scroll to position [126, 0]
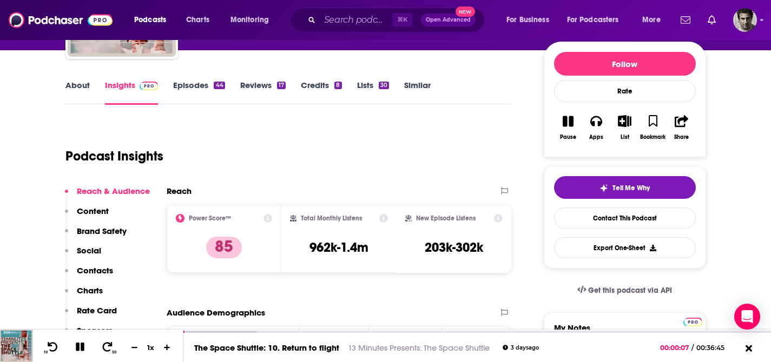
click at [571, 123] on icon "button" at bounding box center [567, 121] width 11 height 11
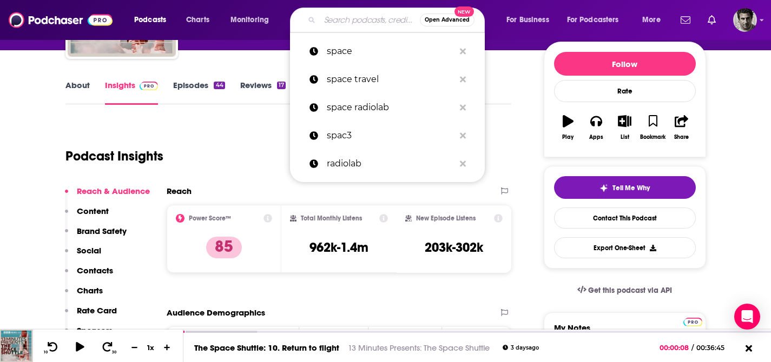
click at [329, 24] on input "Search podcasts, credits, & more..." at bounding box center [370, 19] width 100 height 17
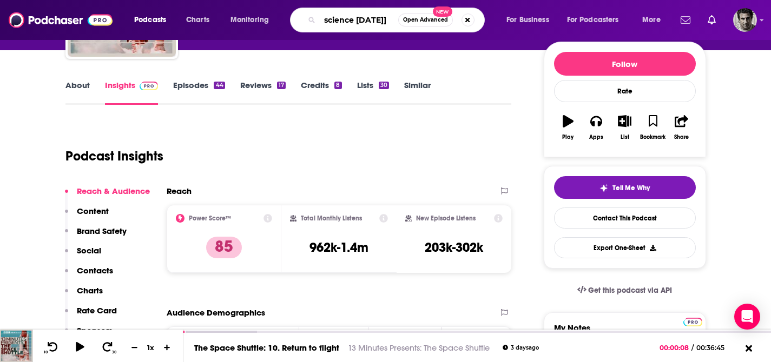
type input "science friday"
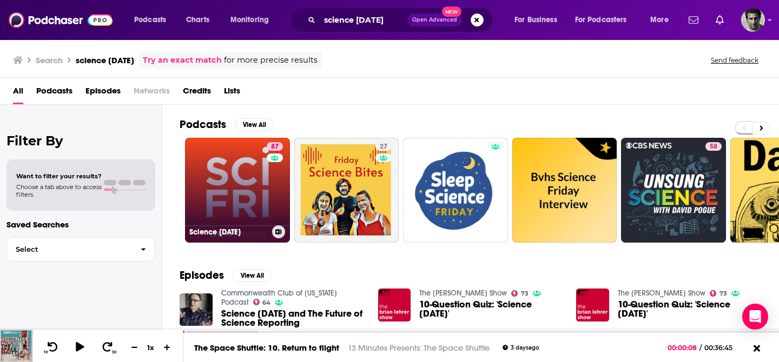
click at [243, 211] on link "87 Science Friday" at bounding box center [237, 190] width 105 height 105
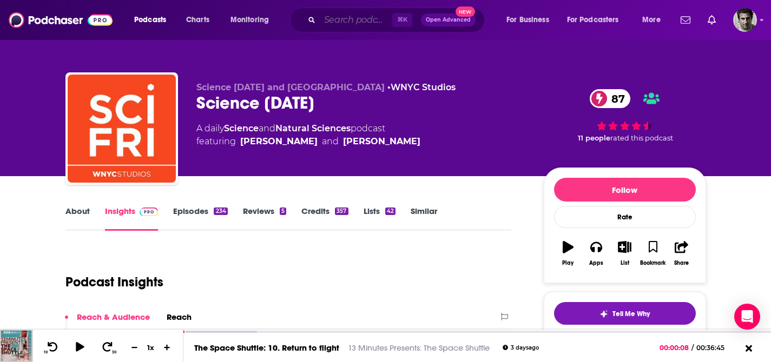
click at [336, 22] on input "Search podcasts, credits, & more..." at bounding box center [356, 19] width 72 height 17
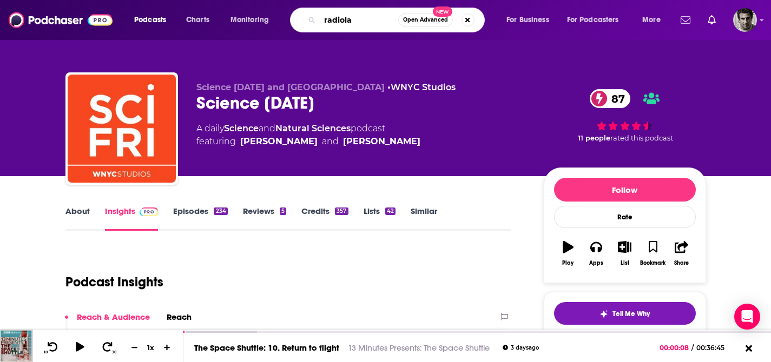
type input "radiolab"
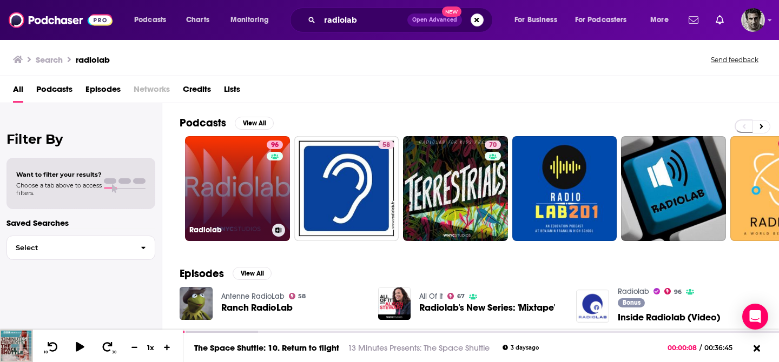
click at [256, 182] on link "96 Radiolab" at bounding box center [237, 188] width 105 height 105
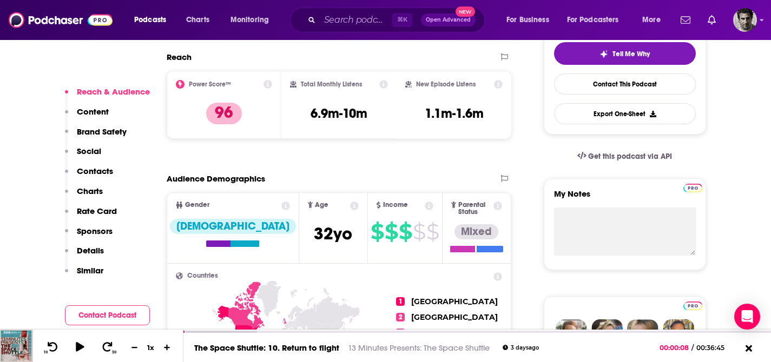
scroll to position [59, 0]
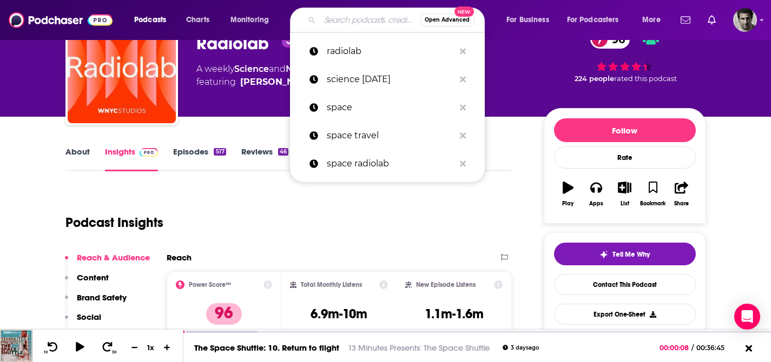
click at [347, 24] on input "Search podcasts, credits, & more..." at bounding box center [370, 19] width 100 height 17
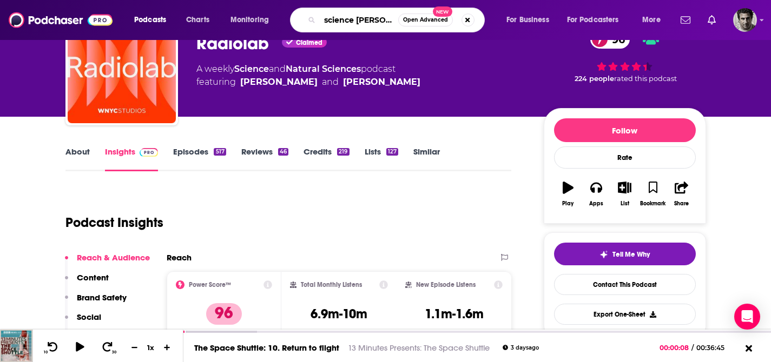
type input "science friday"
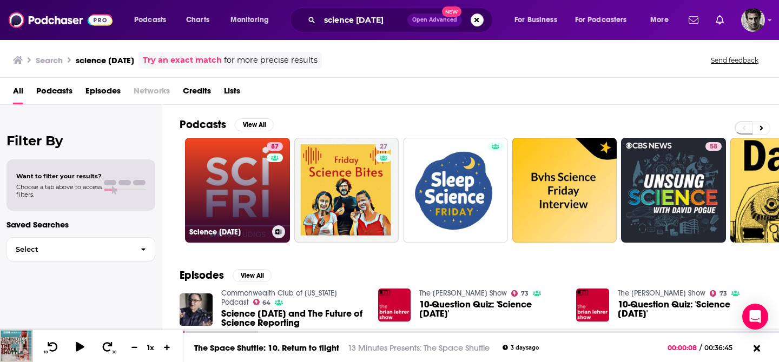
click at [241, 184] on link "87 Science Friday" at bounding box center [237, 190] width 105 height 105
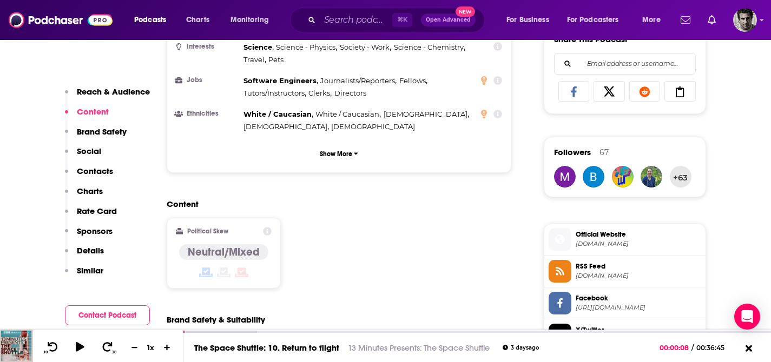
scroll to position [174, 0]
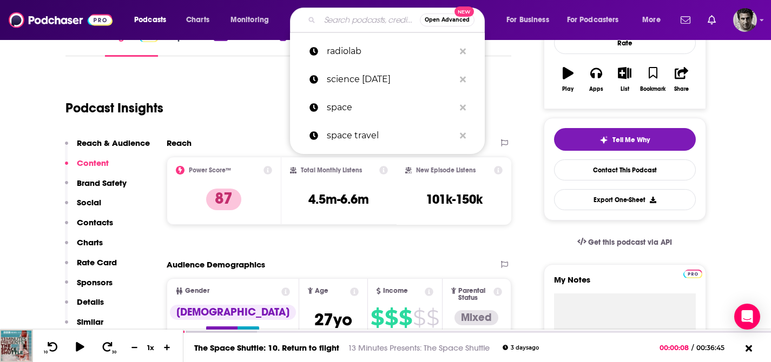
click at [333, 23] on input "Search podcasts, credits, & more..." at bounding box center [370, 19] width 100 height 17
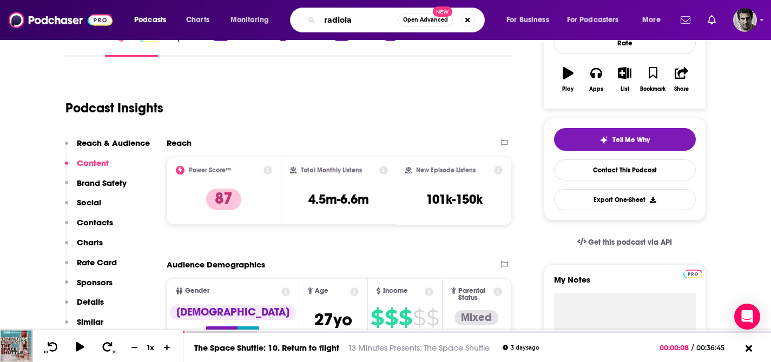
type input "radiolab"
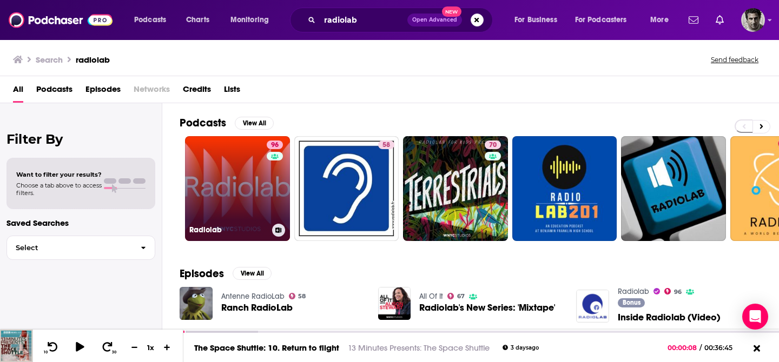
click at [254, 183] on link "96 Radiolab" at bounding box center [237, 188] width 105 height 105
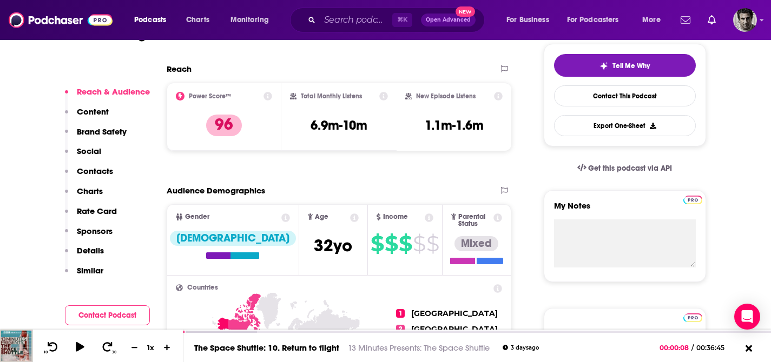
scroll to position [259, 0]
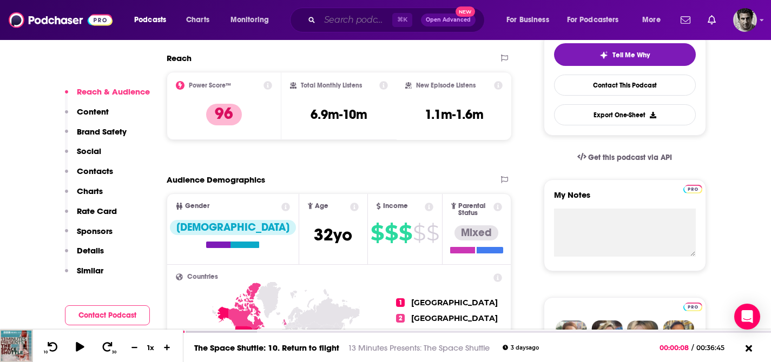
click at [337, 22] on input "Search podcasts, credits, & more..." at bounding box center [356, 19] width 72 height 17
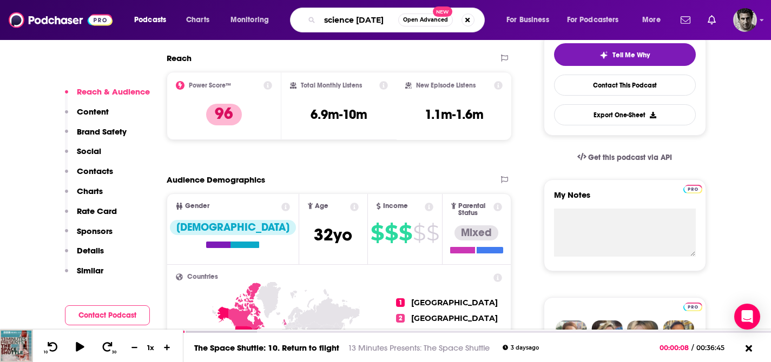
type input "science fridays"
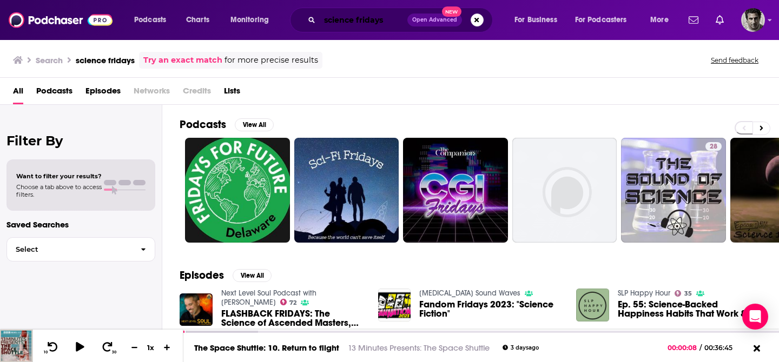
click at [391, 19] on input "science fridays" at bounding box center [364, 19] width 88 height 17
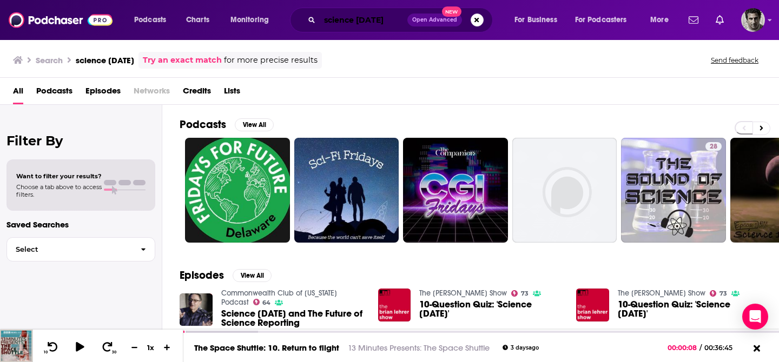
click at [383, 17] on input "science friday" at bounding box center [364, 19] width 88 height 17
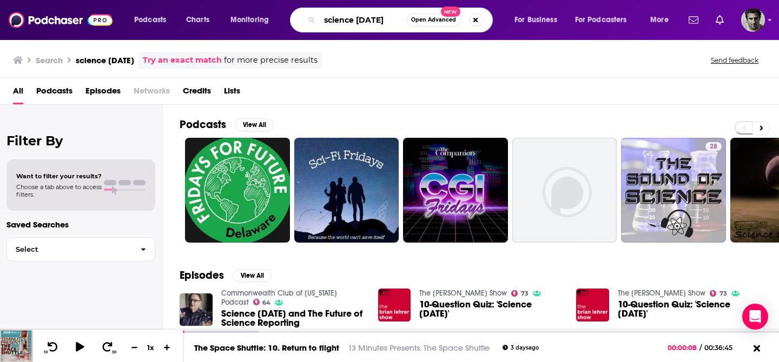
click at [384, 18] on input "science friday" at bounding box center [363, 19] width 87 height 17
drag, startPoint x: 393, startPoint y: 20, endPoint x: 308, endPoint y: 24, distance: 85.5
click at [308, 24] on div "science friday Open Advanced New" at bounding box center [391, 20] width 203 height 25
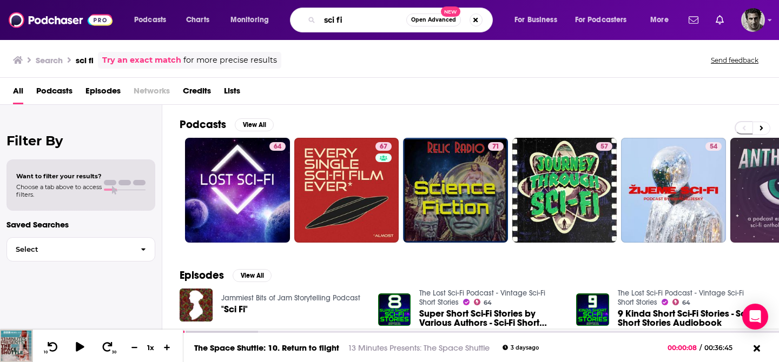
drag, startPoint x: 364, startPoint y: 19, endPoint x: 304, endPoint y: 18, distance: 60.0
click at [304, 18] on div "sci fi Open Advanced New" at bounding box center [391, 20] width 203 height 25
type input "d"
type input "science friday"
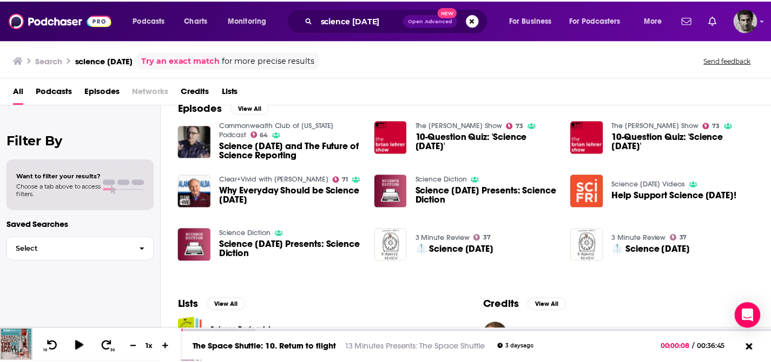
scroll to position [168, 0]
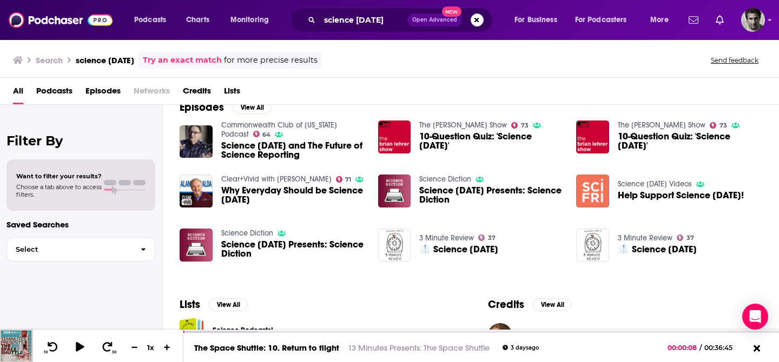
click at [594, 198] on img "Help Support Science Friday!" at bounding box center [592, 191] width 33 height 33
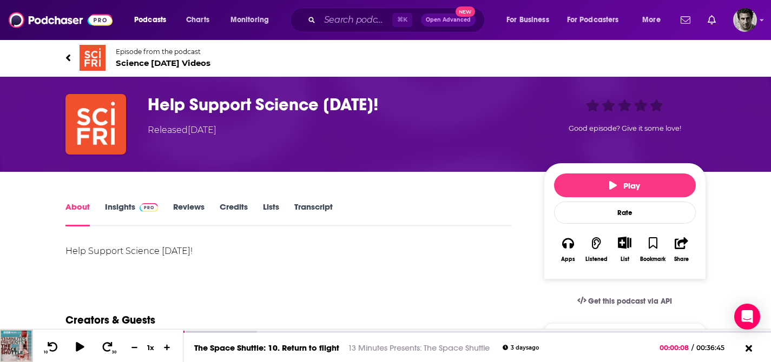
click at [127, 203] on link "Insights" at bounding box center [132, 214] width 54 height 25
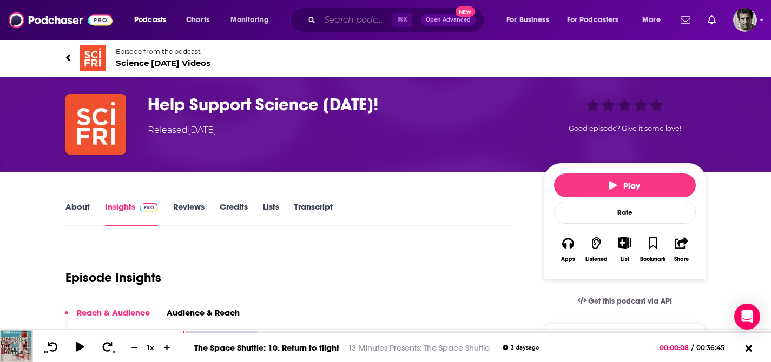
click at [355, 19] on input "Search podcasts, credits, & more..." at bounding box center [356, 19] width 72 height 17
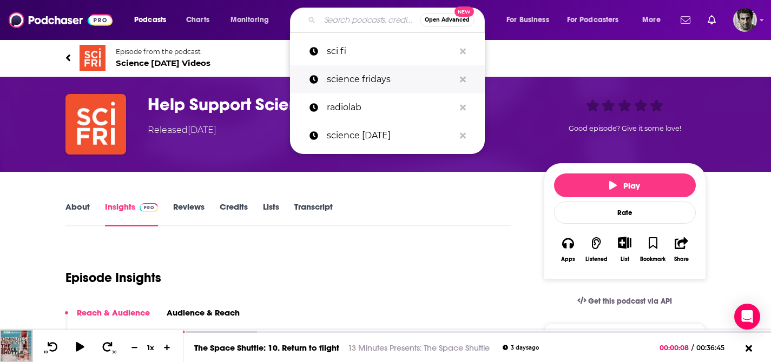
click at [371, 76] on p "science fridays" at bounding box center [391, 79] width 128 height 28
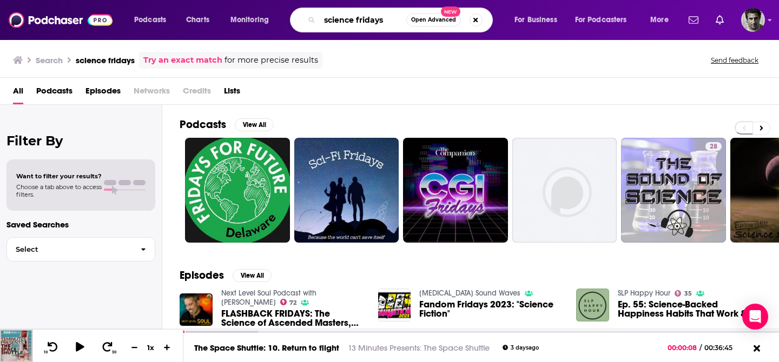
click at [385, 19] on input "science fridays" at bounding box center [363, 19] width 87 height 17
type input "science friday"
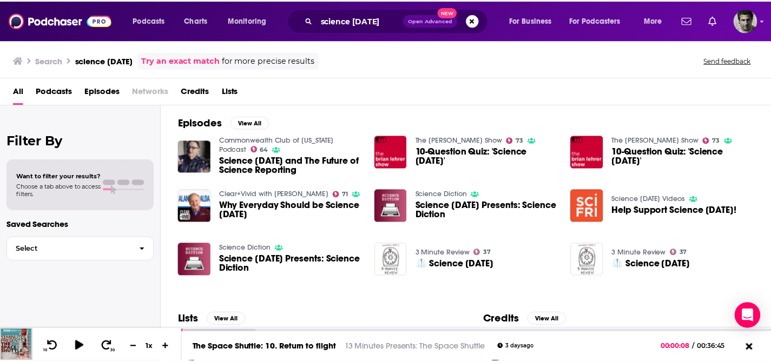
scroll to position [158, 0]
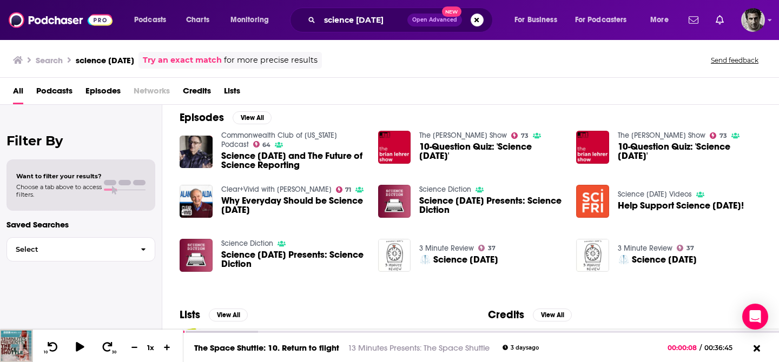
click at [268, 163] on span "Science Friday and The Future of Science Reporting" at bounding box center [293, 160] width 144 height 18
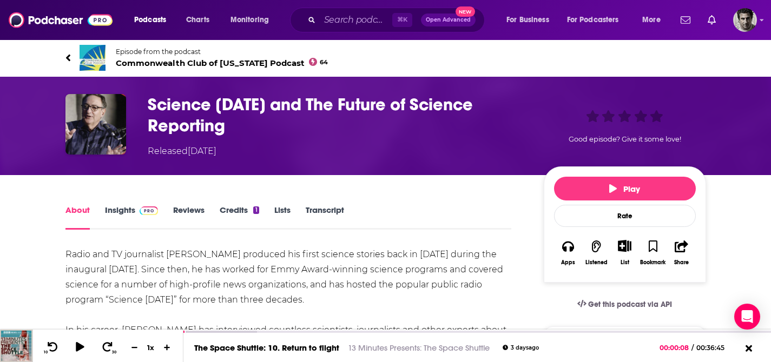
click at [129, 210] on link "Insights" at bounding box center [132, 217] width 54 height 25
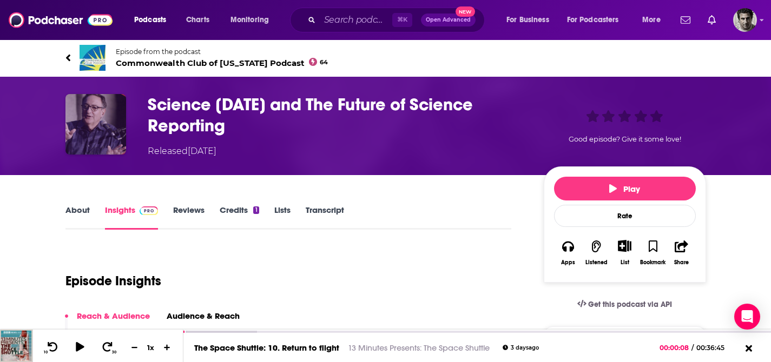
click at [105, 117] on img "Science Friday and The Future of Science Reporting" at bounding box center [95, 124] width 61 height 61
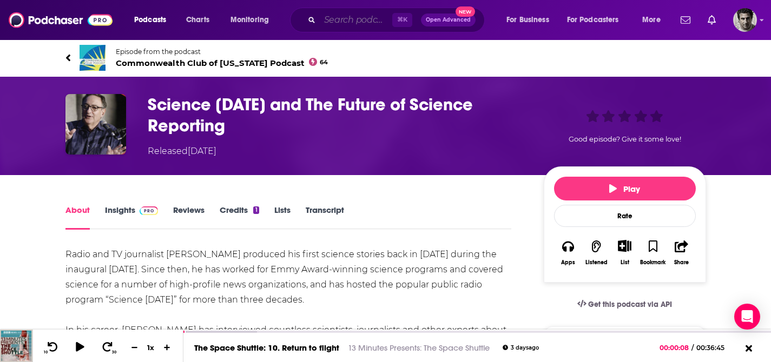
click at [333, 15] on input "Search podcasts, credits, & more..." at bounding box center [356, 19] width 72 height 17
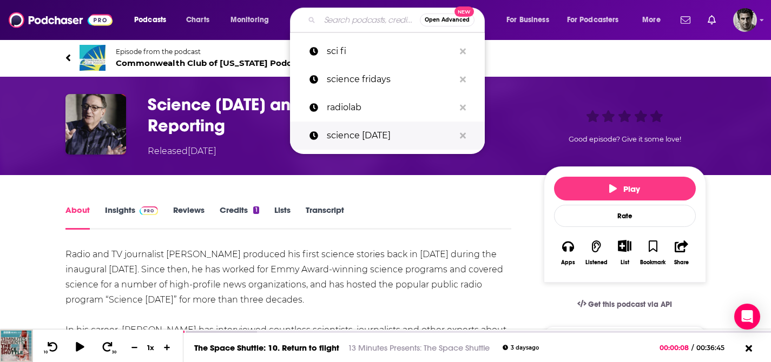
click at [352, 132] on p "science friday" at bounding box center [391, 136] width 128 height 28
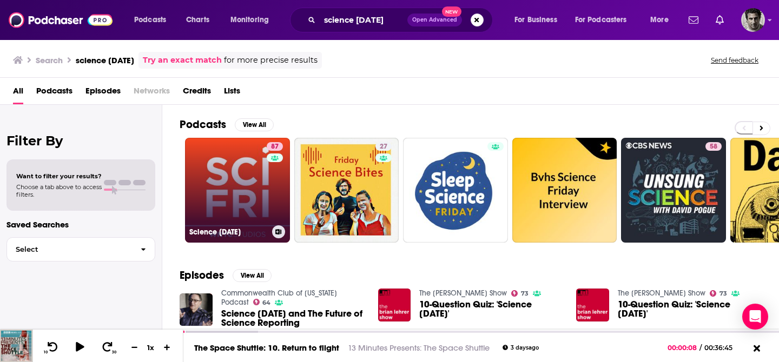
click at [259, 175] on link "87 Science Friday" at bounding box center [237, 190] width 105 height 105
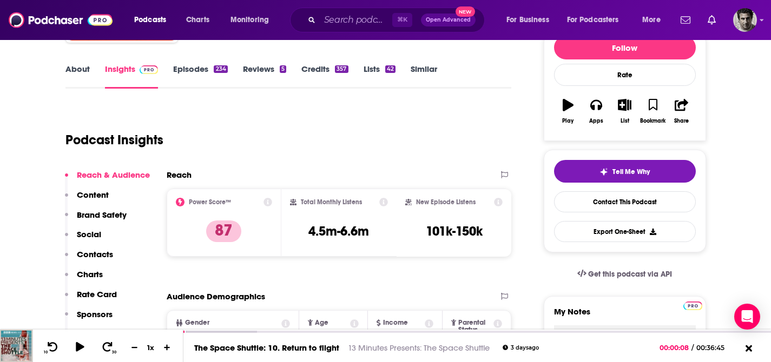
scroll to position [150, 0]
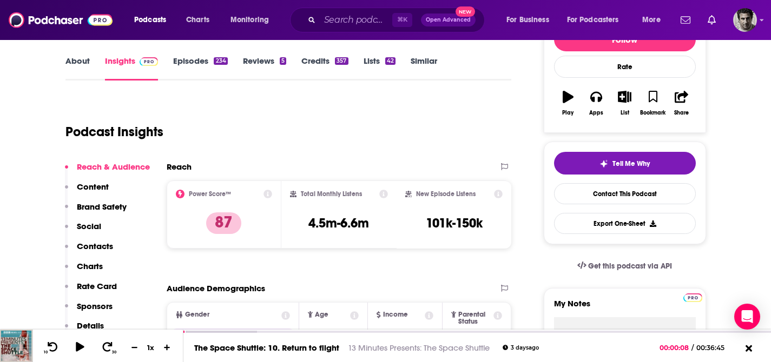
click at [196, 59] on link "Episodes 234" at bounding box center [200, 68] width 54 height 25
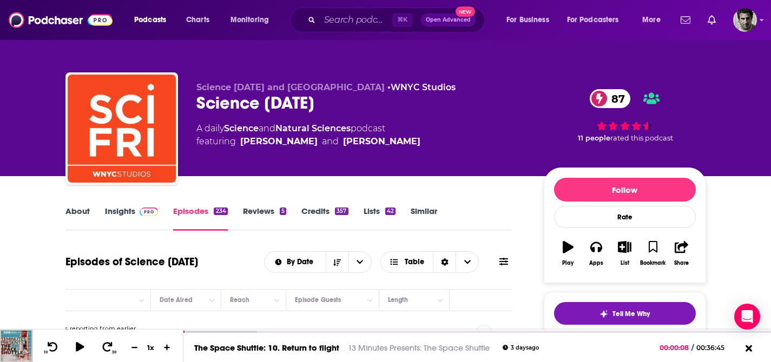
click at [126, 213] on link "Insights" at bounding box center [132, 218] width 54 height 25
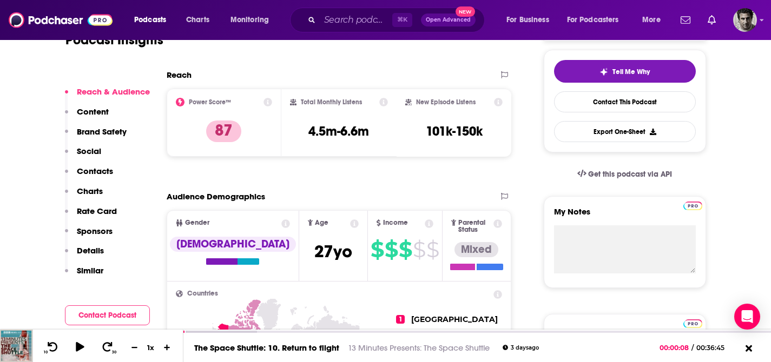
scroll to position [260, 0]
